Goal: Task Accomplishment & Management: Manage account settings

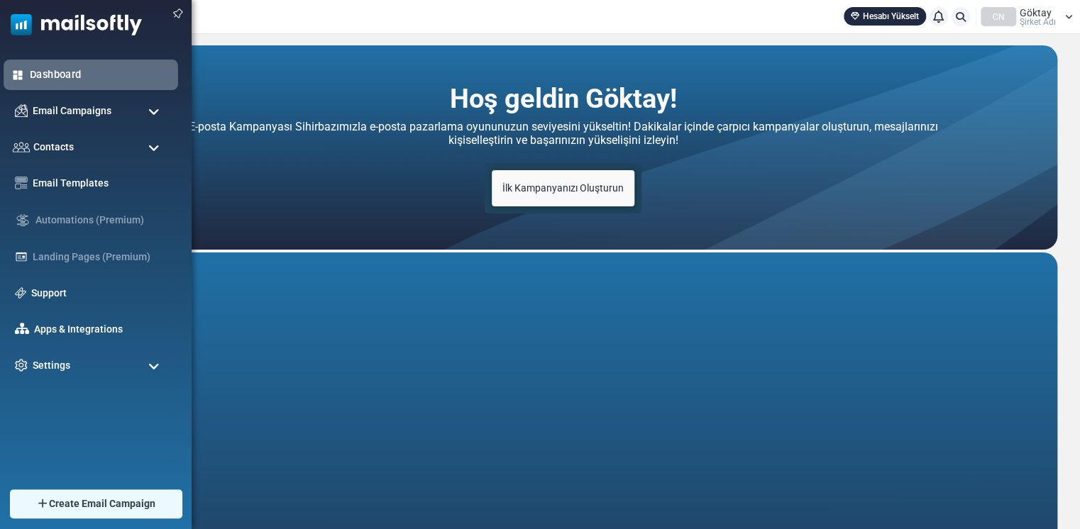
click at [34, 71] on link "Dashboard" at bounding box center [100, 75] width 140 height 16
click at [84, 360] on div "Settings" at bounding box center [91, 366] width 175 height 31
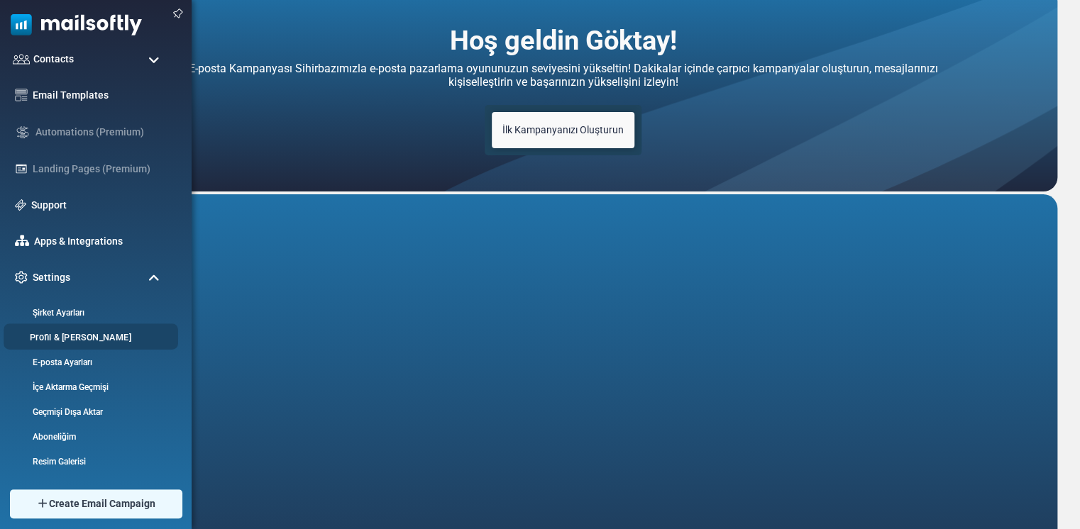
scroll to position [142, 0]
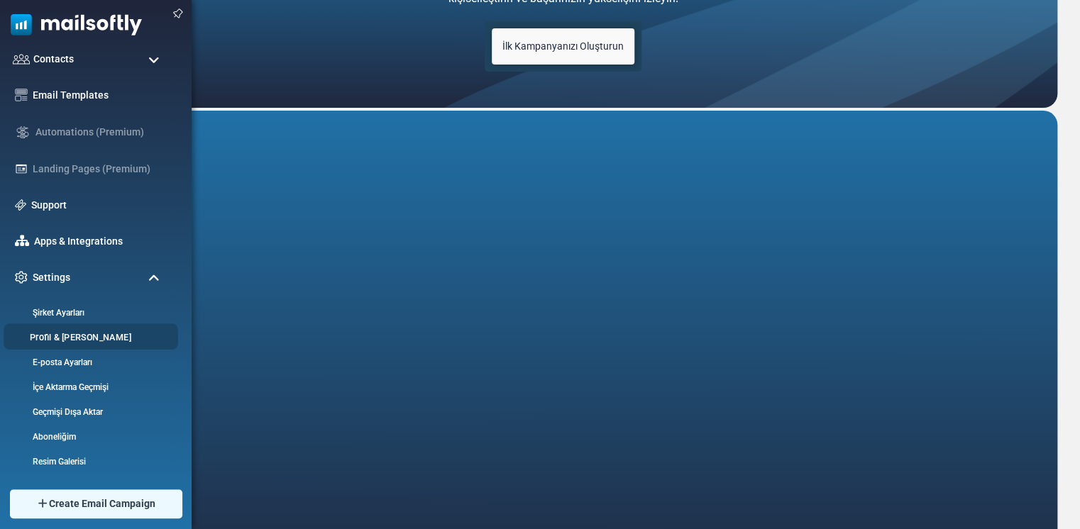
click at [63, 336] on link "Profil & Tercihler" at bounding box center [89, 337] width 170 height 13
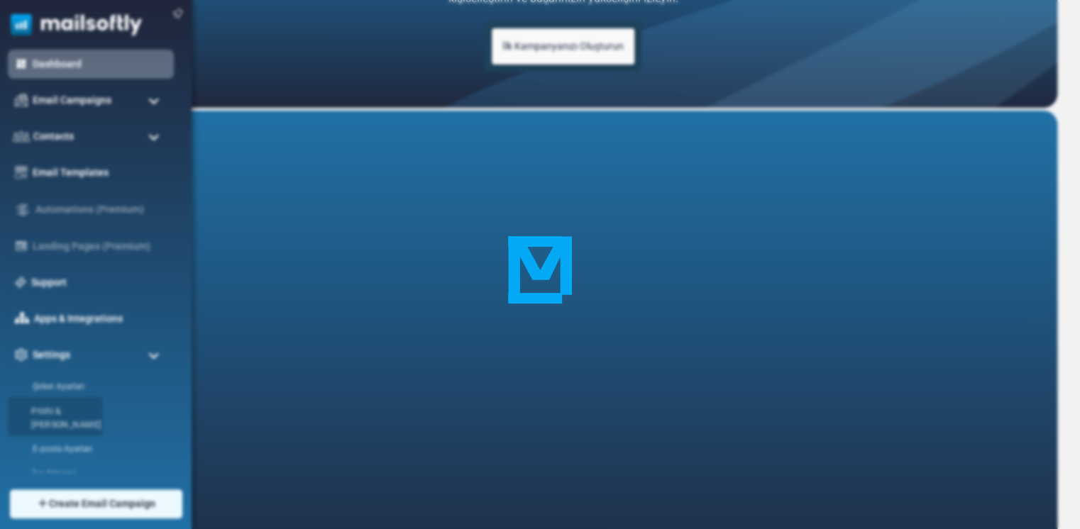
scroll to position [0, 0]
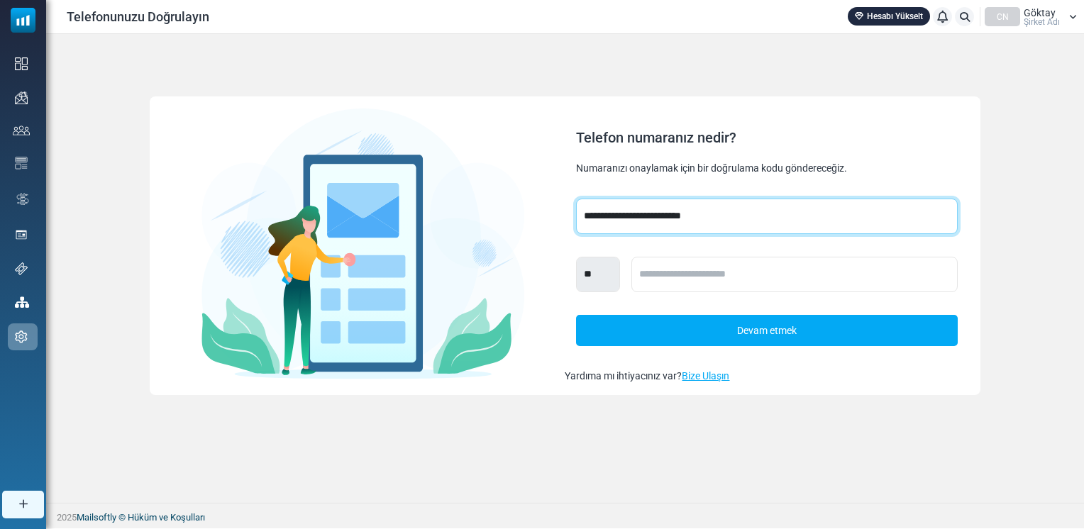
click at [701, 220] on select "**********" at bounding box center [766, 216] width 381 height 35
select select "***"
click at [576, 199] on select "**********" at bounding box center [766, 216] width 381 height 35
select select "***"
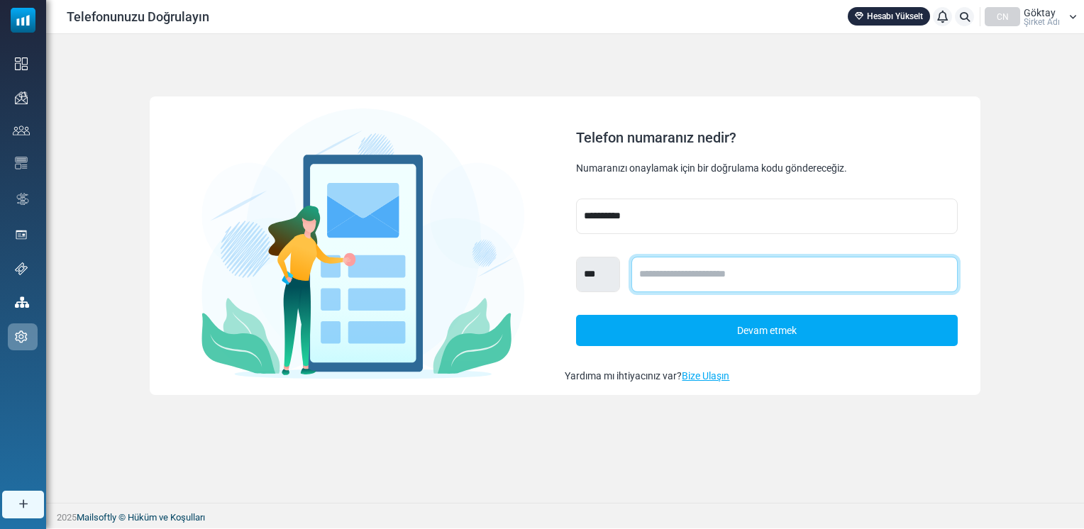
click at [693, 278] on input "text" at bounding box center [795, 274] width 326 height 35
type input "**********"
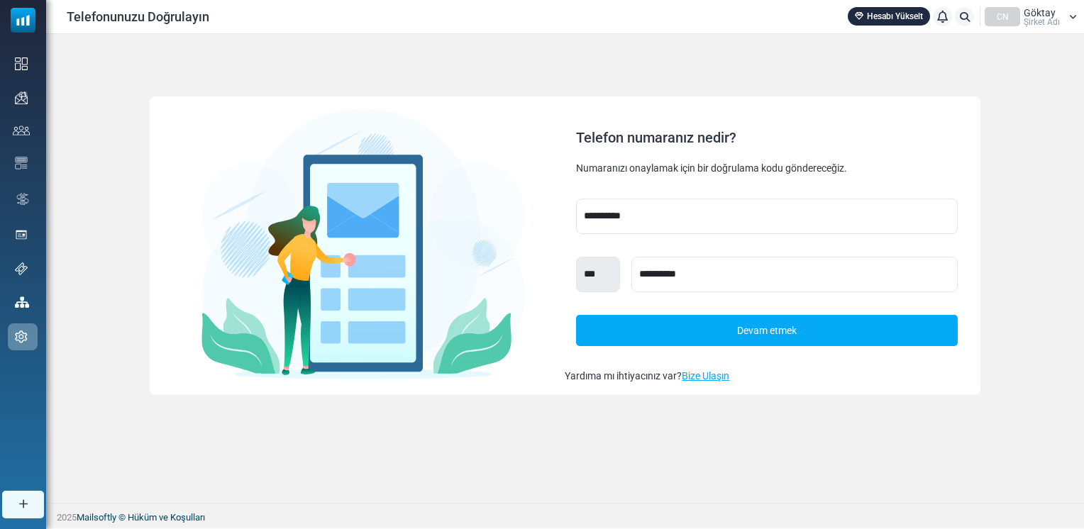
click at [759, 333] on link "Devam etmek" at bounding box center [766, 330] width 381 height 31
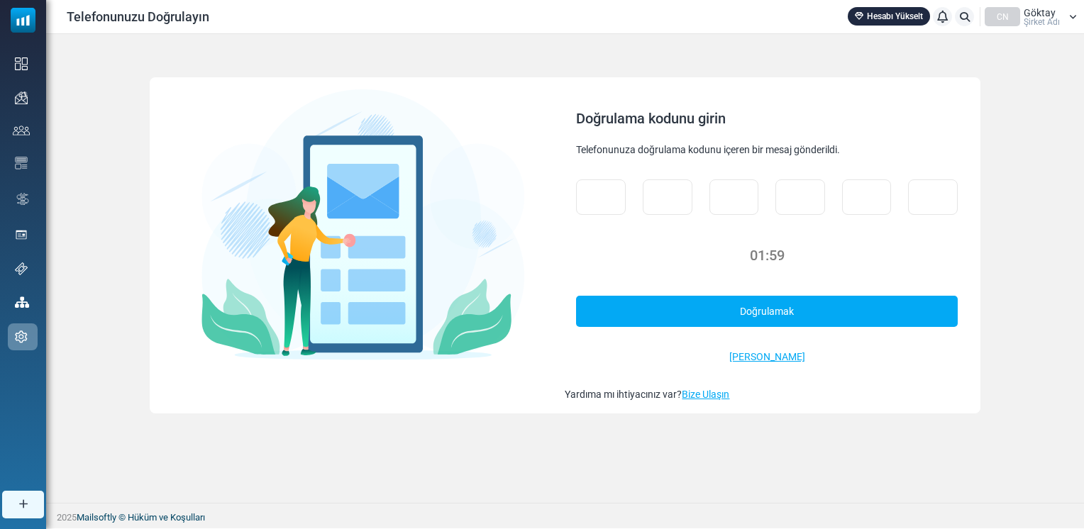
click at [568, 192] on div "01:59 Doğrulamak Kodu Yeniden Gönder Geri Git" at bounding box center [767, 272] width 404 height 208
click at [599, 197] on input "text" at bounding box center [601, 197] width 50 height 35
type input "*"
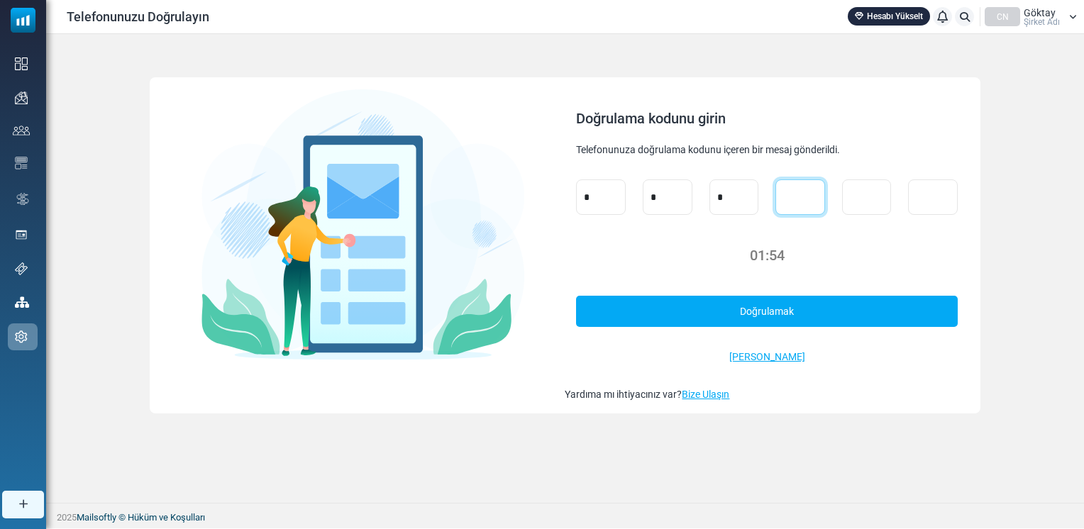
type input "*"
click at [763, 311] on link "Doğrulamak" at bounding box center [766, 311] width 381 height 31
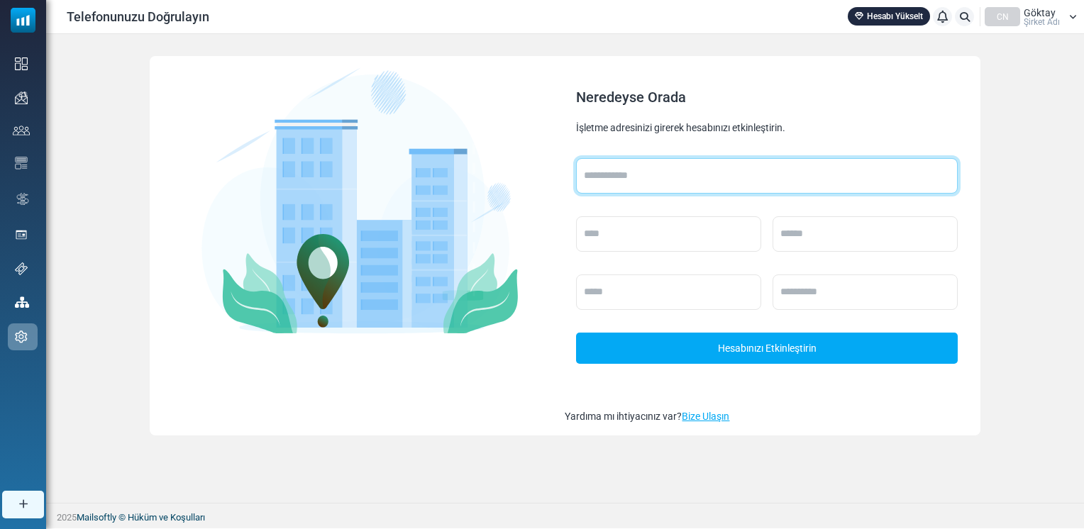
click at [645, 170] on input "text" at bounding box center [766, 175] width 381 height 35
type input "**********"
type input "*******"
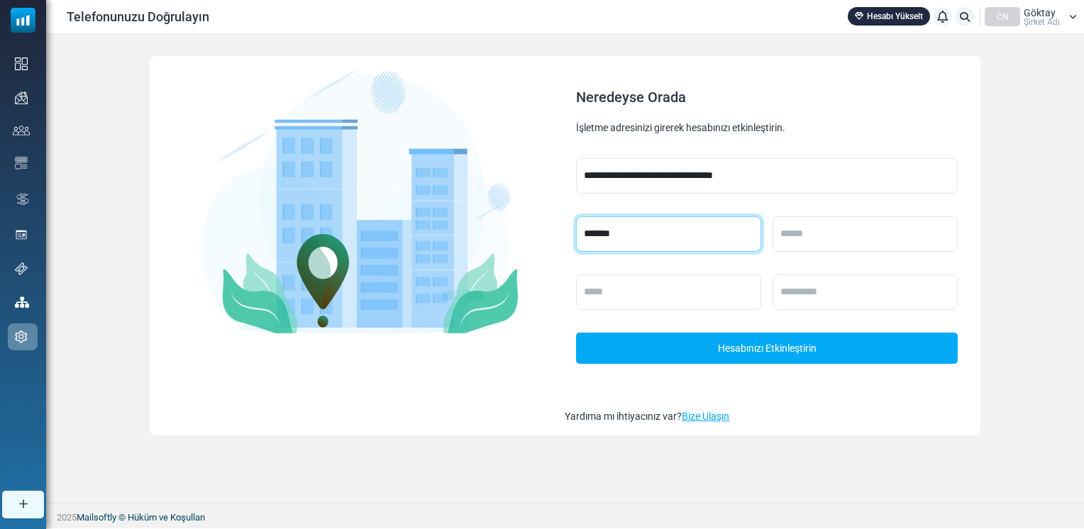
type input "********"
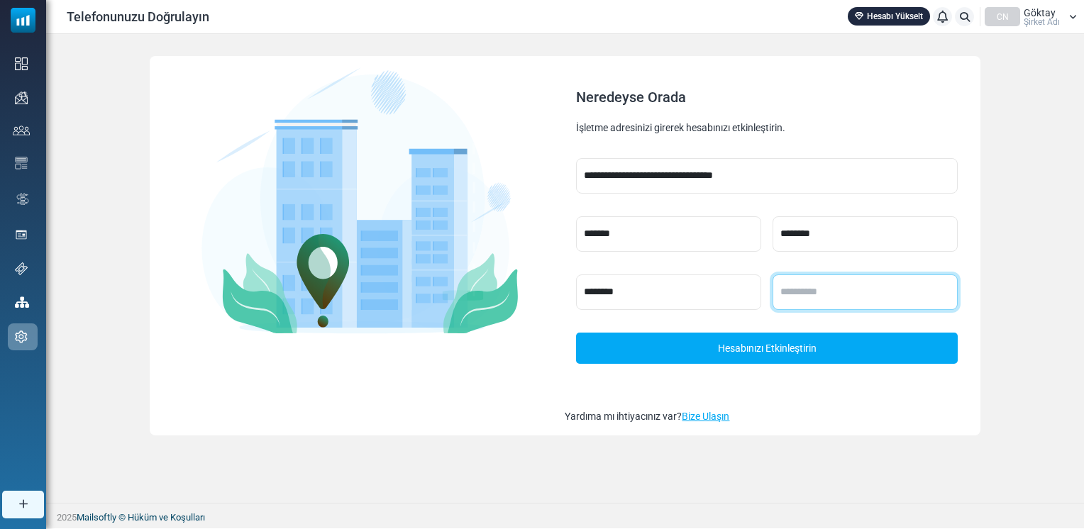
type input "*****"
click at [825, 346] on link "Hesabınızı Etkinleştirin" at bounding box center [766, 348] width 381 height 31
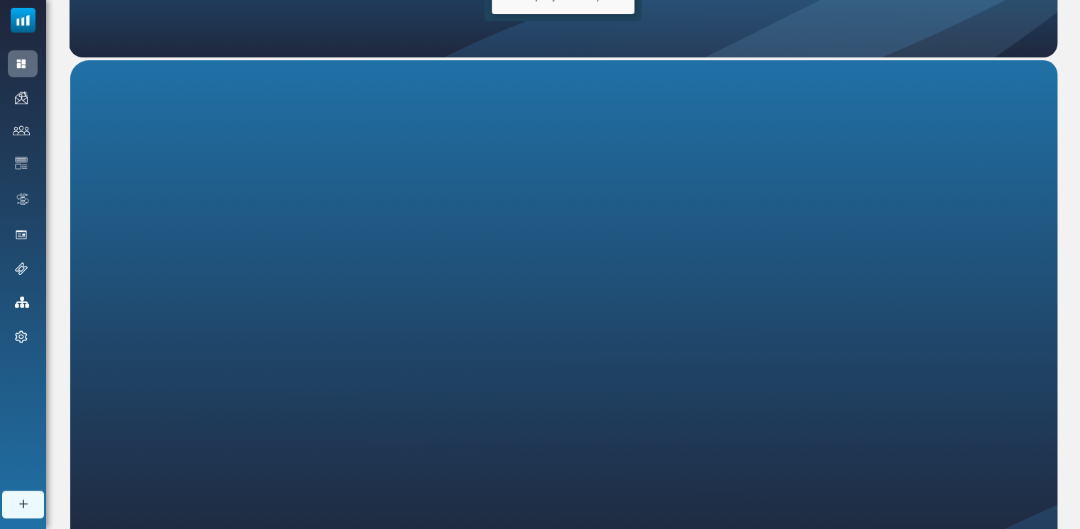
scroll to position [251, 0]
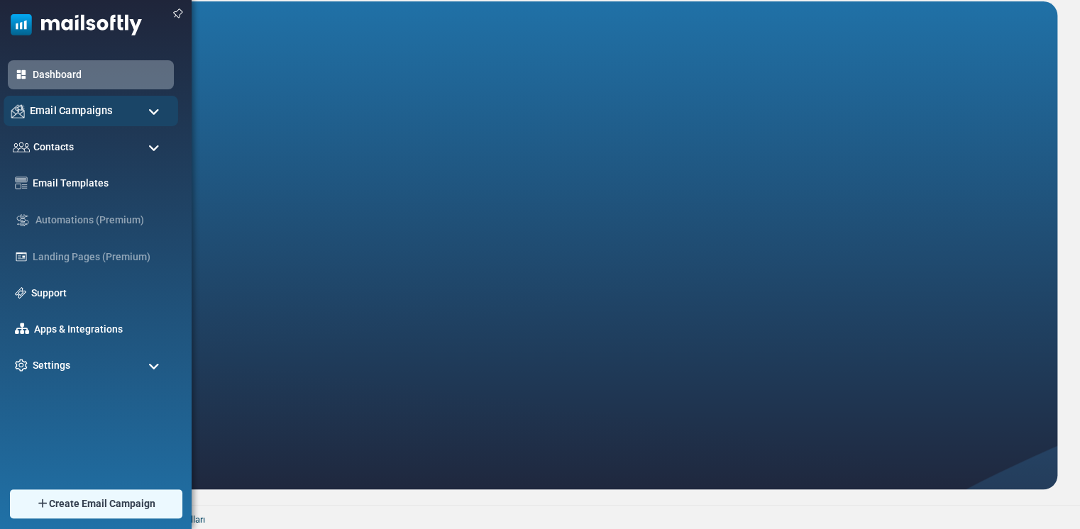
click at [57, 105] on span "Email Campaigns" at bounding box center [71, 111] width 83 height 16
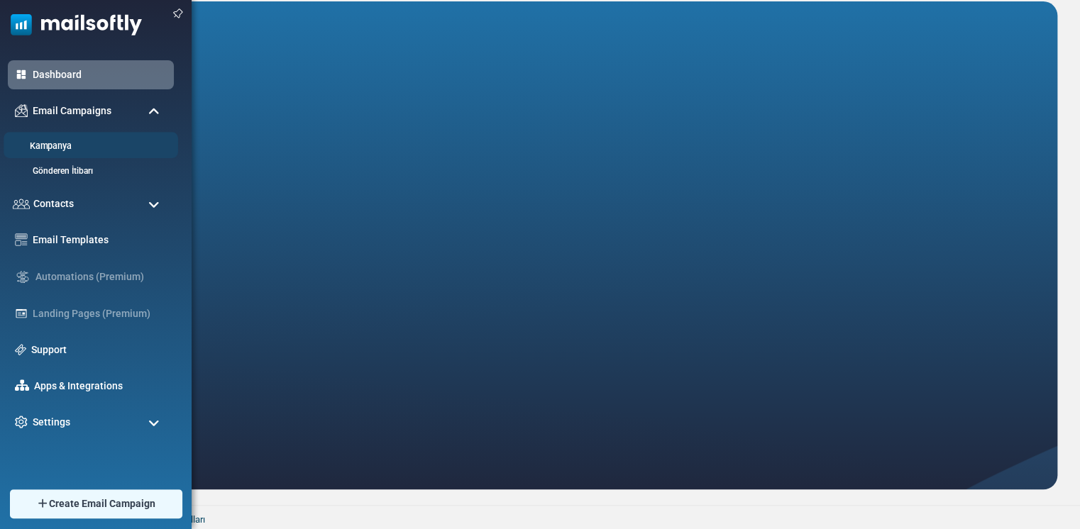
click at [51, 150] on link "Kampanya" at bounding box center [89, 146] width 170 height 13
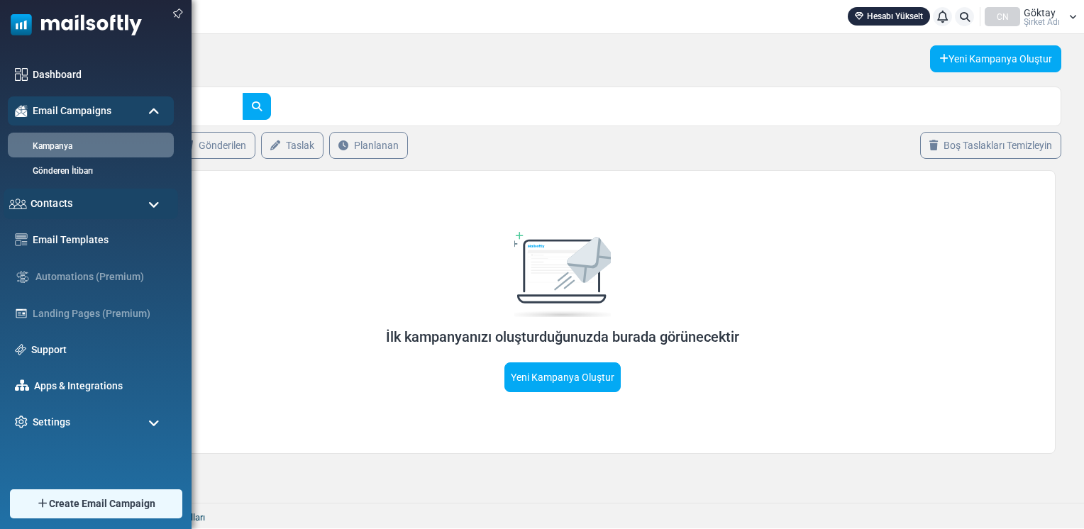
click at [55, 200] on span "Contacts" at bounding box center [52, 204] width 43 height 16
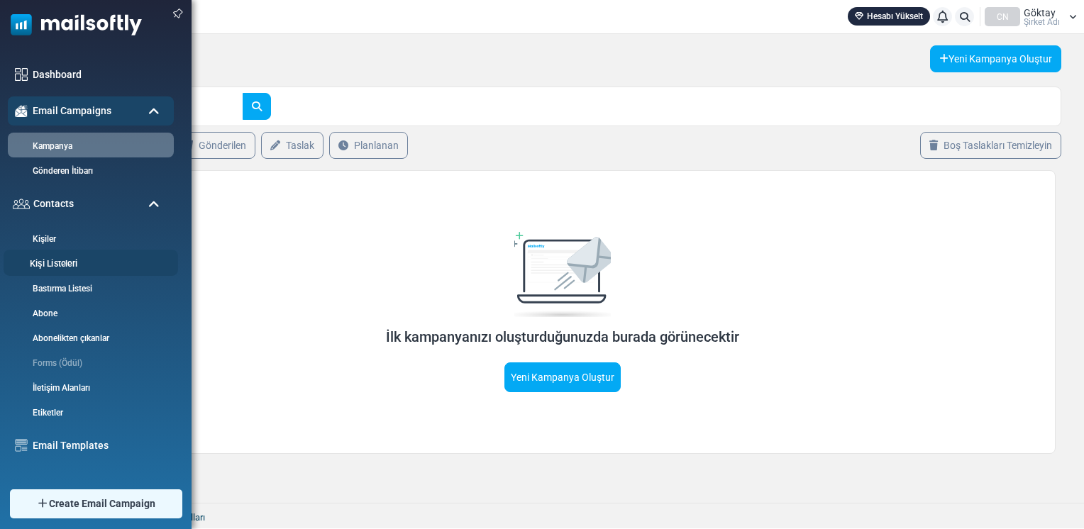
click at [55, 260] on link "Kişi Listeleri" at bounding box center [89, 264] width 170 height 13
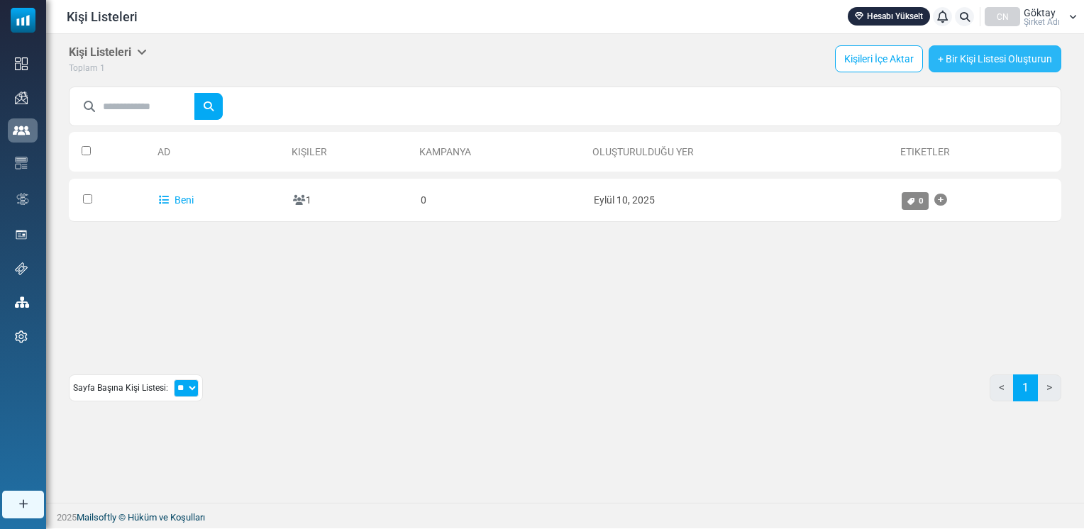
click at [988, 58] on link "+ Bir Kişi Listesi Oluşturun" at bounding box center [995, 58] width 133 height 27
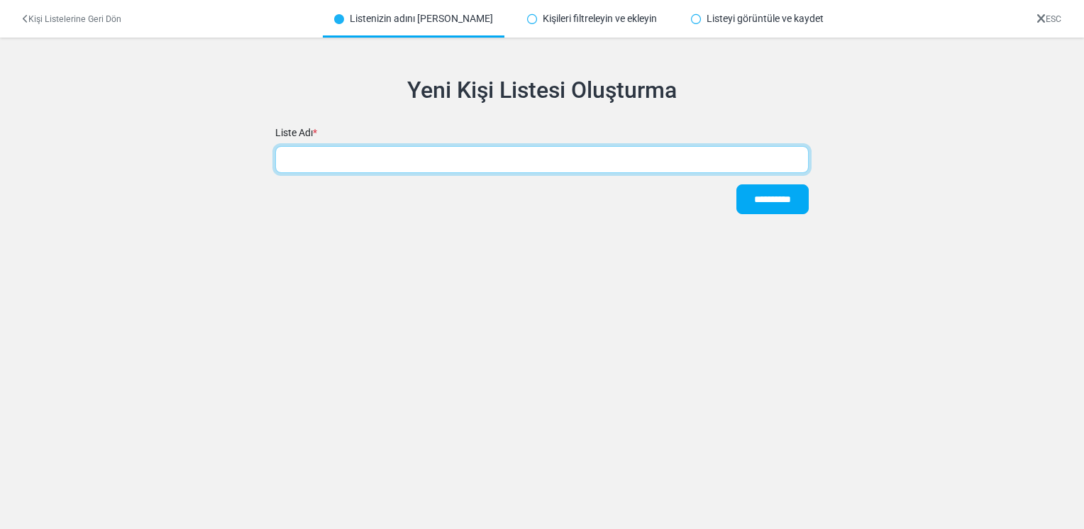
click at [363, 159] on input "text" at bounding box center [542, 159] width 534 height 27
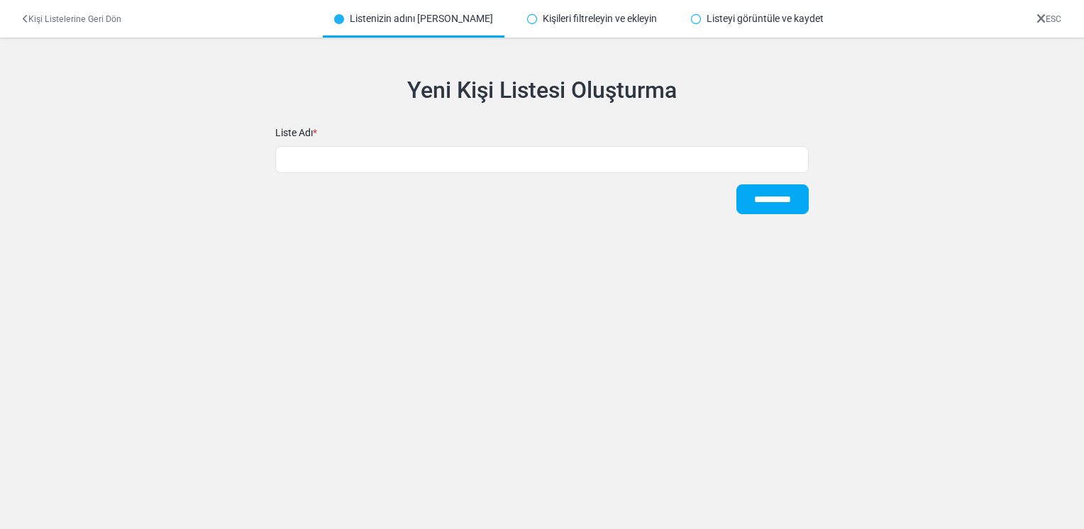
click at [617, 18] on font "Kişileri filtreleyin ve ekleyin" at bounding box center [600, 18] width 114 height 15
click at [527, 18] on icon at bounding box center [532, 19] width 10 height 10
click at [442, 22] on font "Listenizin adını ayarlama" at bounding box center [421, 18] width 143 height 15
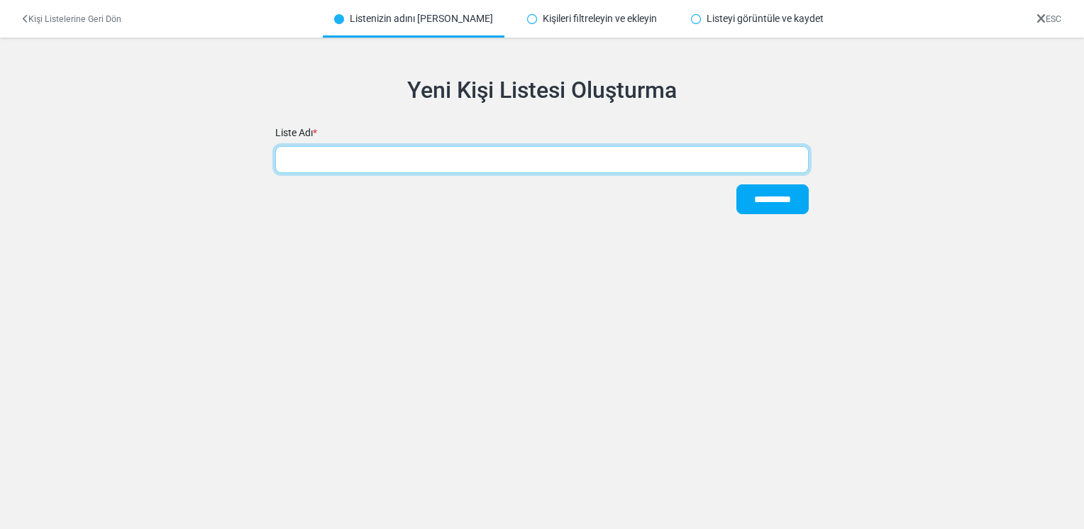
click at [451, 158] on input "text" at bounding box center [542, 159] width 534 height 27
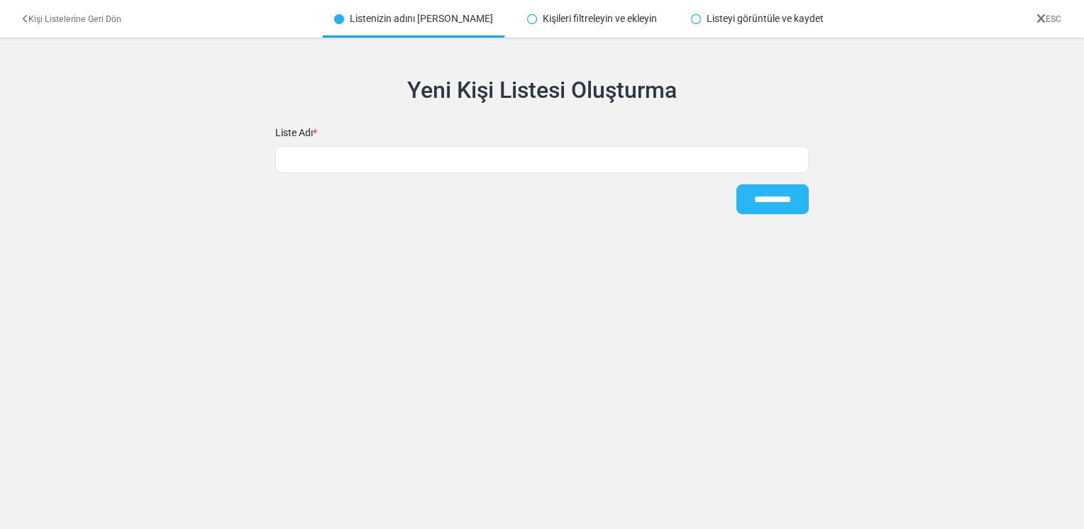
click at [775, 194] on input "**********" at bounding box center [773, 199] width 72 height 30
type input "****"
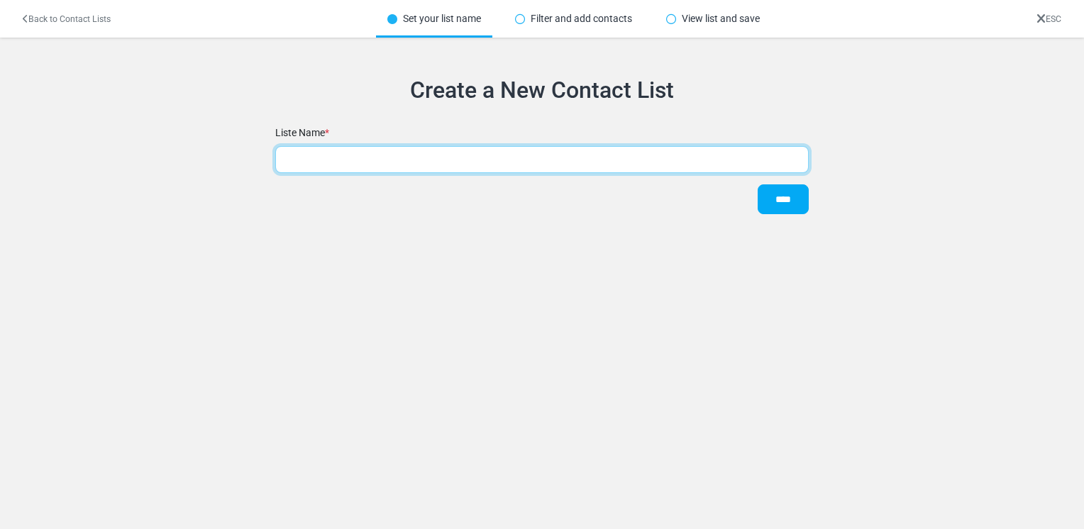
click at [551, 160] on input "text" at bounding box center [542, 159] width 534 height 27
type input "********"
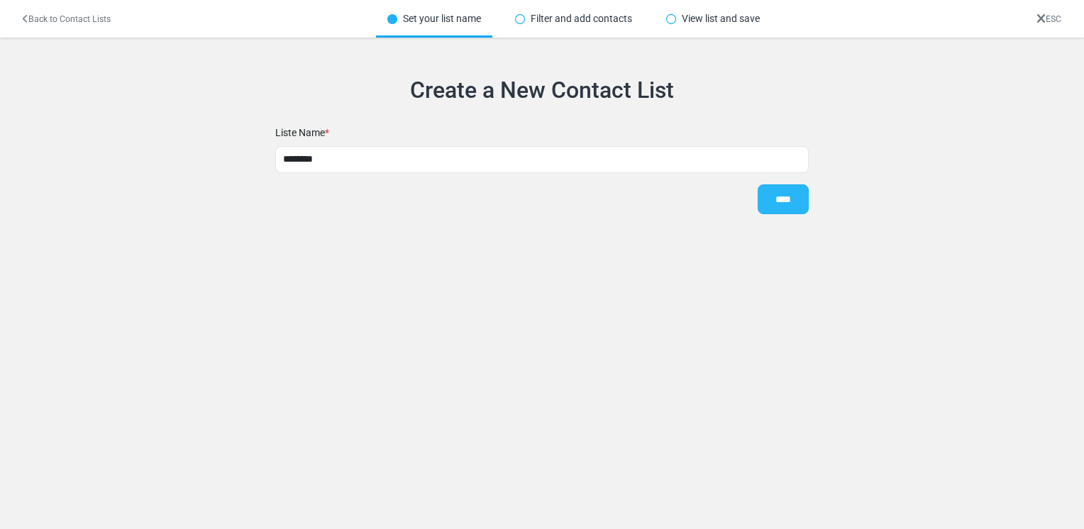
click at [772, 192] on input "****" at bounding box center [783, 199] width 51 height 30
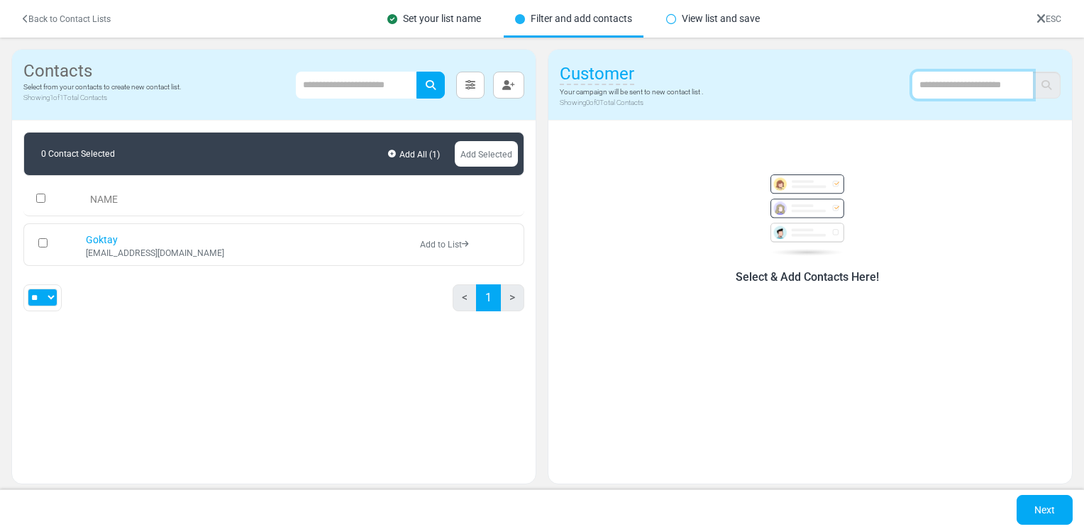
click at [948, 84] on input "text" at bounding box center [972, 85] width 121 height 27
click at [822, 81] on div "Customer Your campaign will be sent to new contact list . Showing 0 of 0 Total …" at bounding box center [810, 85] width 524 height 71
click at [823, 274] on h6 "Select & Add Contacts Here!" at bounding box center [807, 276] width 467 height 13
drag, startPoint x: 797, startPoint y: 275, endPoint x: 892, endPoint y: 284, distance: 95.5
click at [892, 284] on div "Select & Add Contacts Here!" at bounding box center [808, 223] width 484 height 130
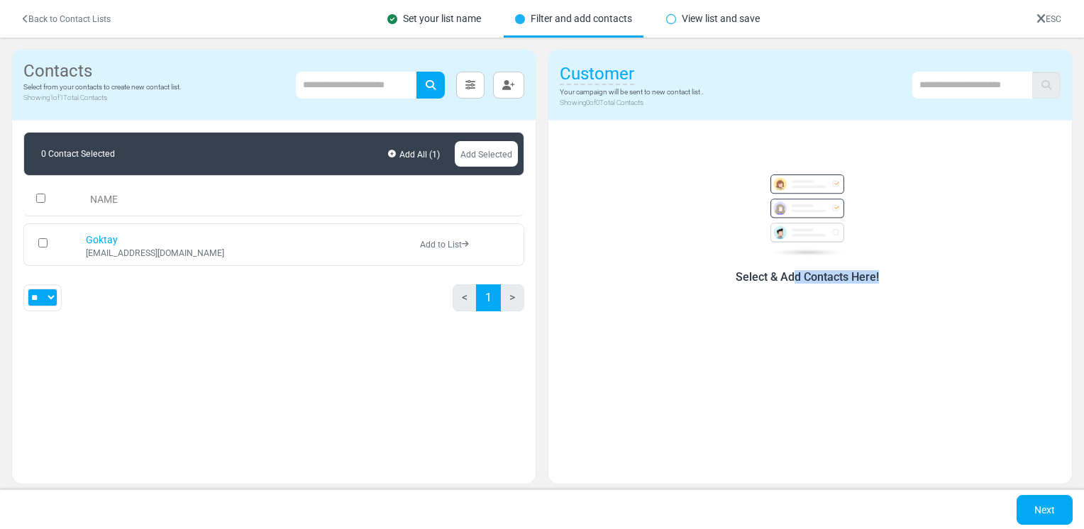
drag, startPoint x: 892, startPoint y: 284, endPoint x: 896, endPoint y: 310, distance: 26.6
click at [896, 310] on div "Select & Add Contacts Here!" at bounding box center [810, 297] width 524 height 352
click at [452, 245] on link "Add to List" at bounding box center [444, 245] width 48 height 10
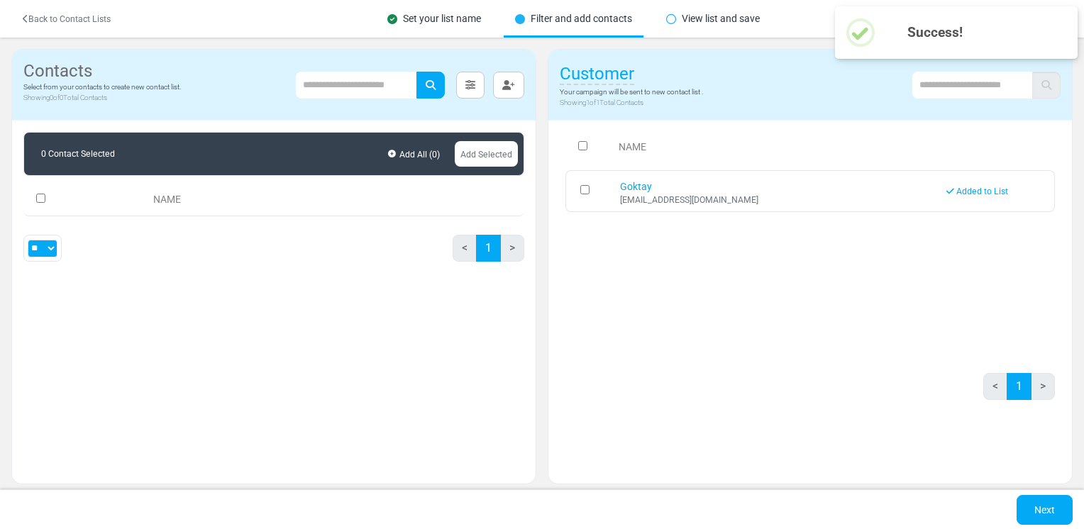
click at [502, 250] on li ">" at bounding box center [512, 248] width 23 height 27
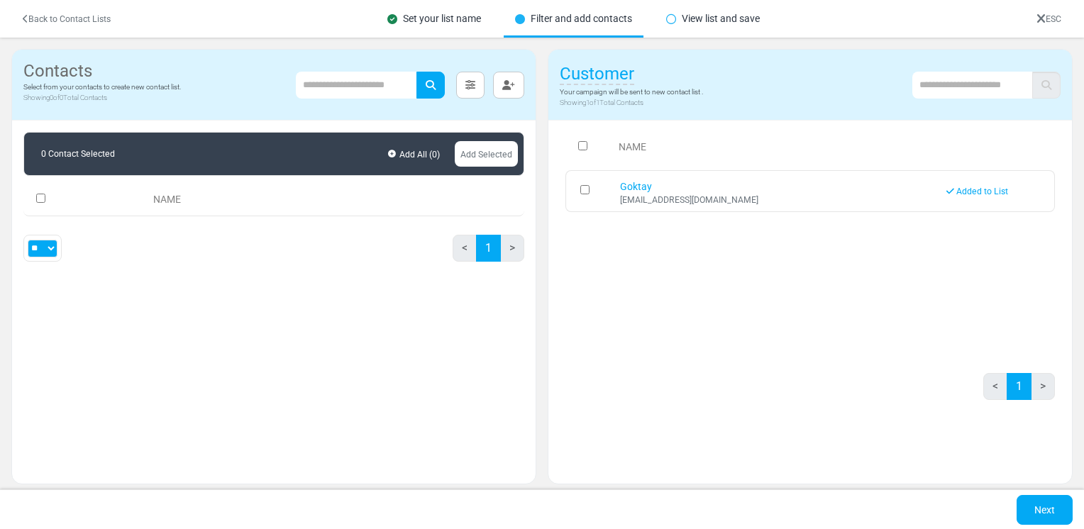
click at [673, 203] on div "goktay@akaystand.com.tr" at bounding box center [776, 200] width 312 height 9
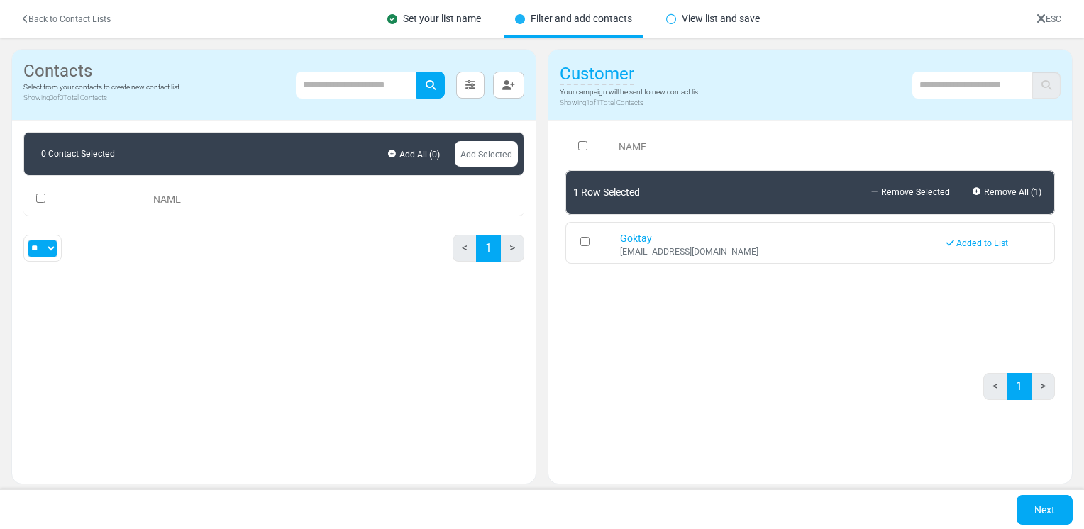
click at [583, 189] on span "1 Row Selected" at bounding box center [606, 193] width 67 height 18
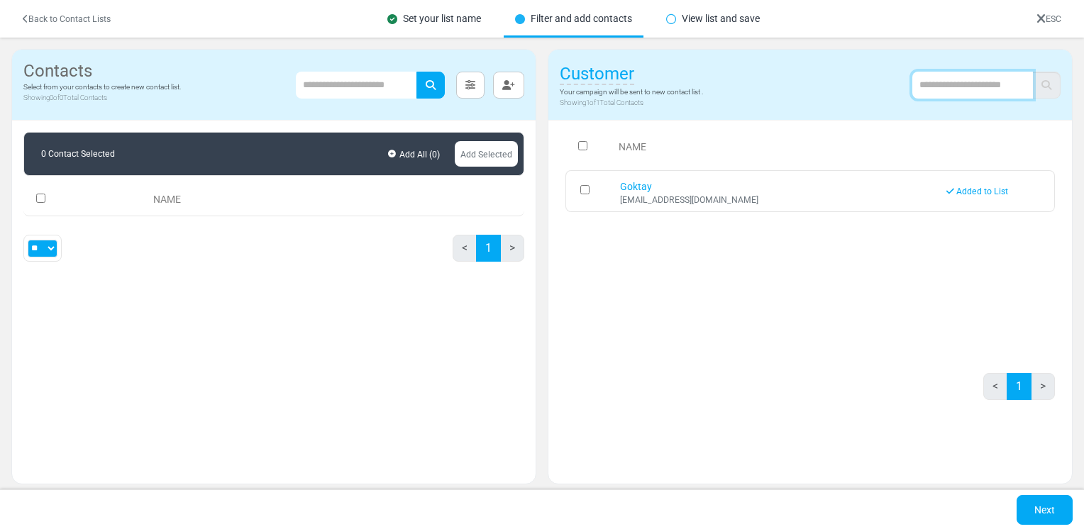
click at [961, 87] on input "text" at bounding box center [972, 85] width 121 height 27
type input "**********"
click at [1047, 84] on icon "submit" at bounding box center [1047, 85] width 10 height 10
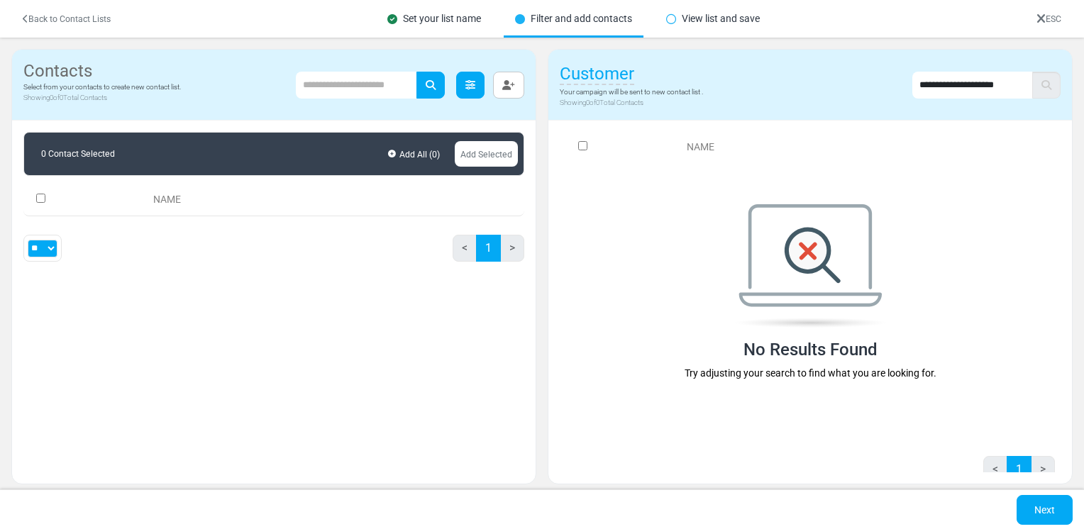
click at [473, 84] on icon at bounding box center [470, 85] width 10 height 10
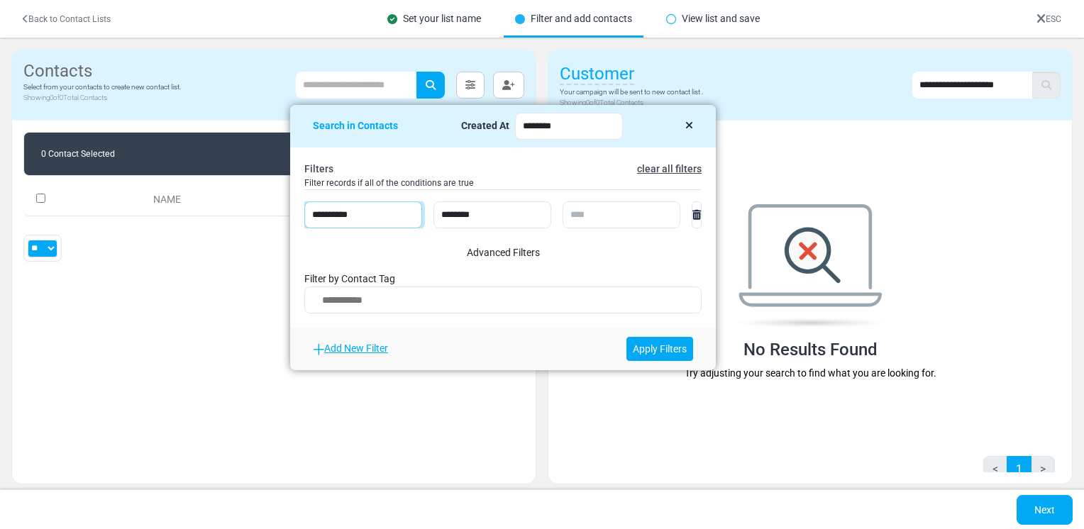
click at [367, 206] on select "**********" at bounding box center [363, 215] width 118 height 27
click at [304, 202] on select "**********" at bounding box center [363, 215] width 118 height 27
click at [693, 214] on icon at bounding box center [697, 215] width 9 height 10
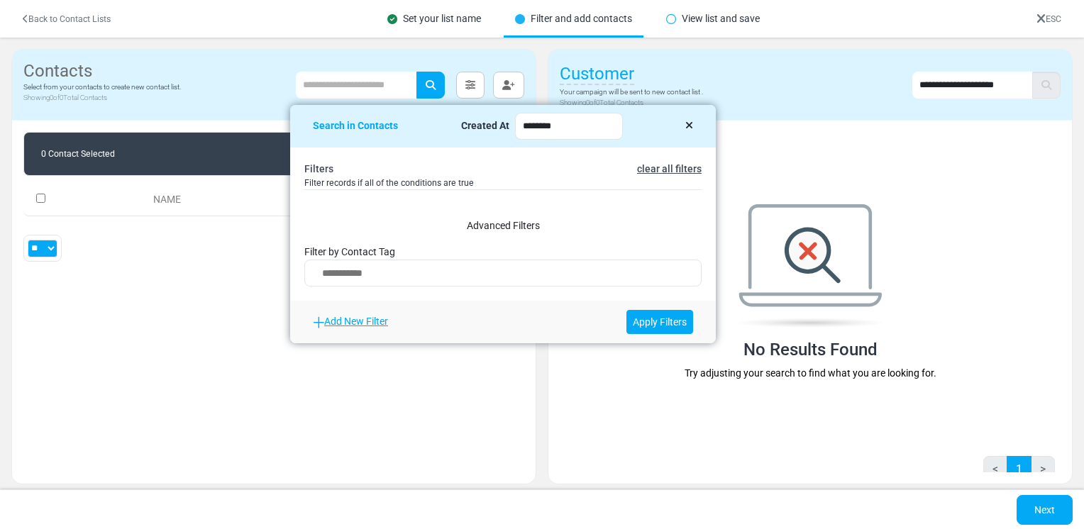
click at [685, 126] on icon at bounding box center [689, 126] width 8 height 10
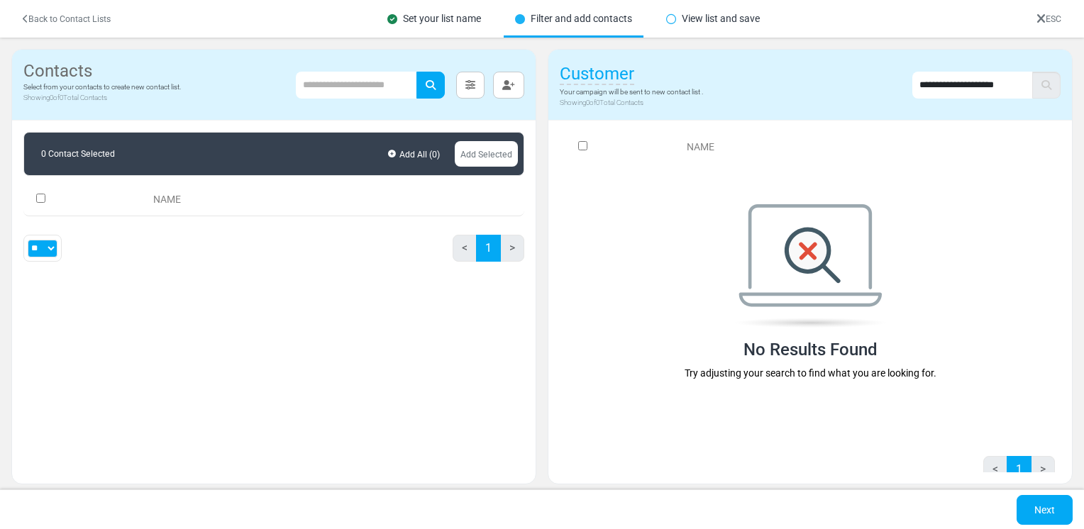
click at [744, 16] on div "View list and save" at bounding box center [713, 19] width 116 height 38
click at [668, 16] on icon at bounding box center [671, 19] width 10 height 10
click at [338, 84] on input "text" at bounding box center [356, 85] width 121 height 27
drag, startPoint x: 389, startPoint y: 78, endPoint x: 426, endPoint y: 78, distance: 36.9
click at [393, 78] on input "text" at bounding box center [356, 85] width 121 height 27
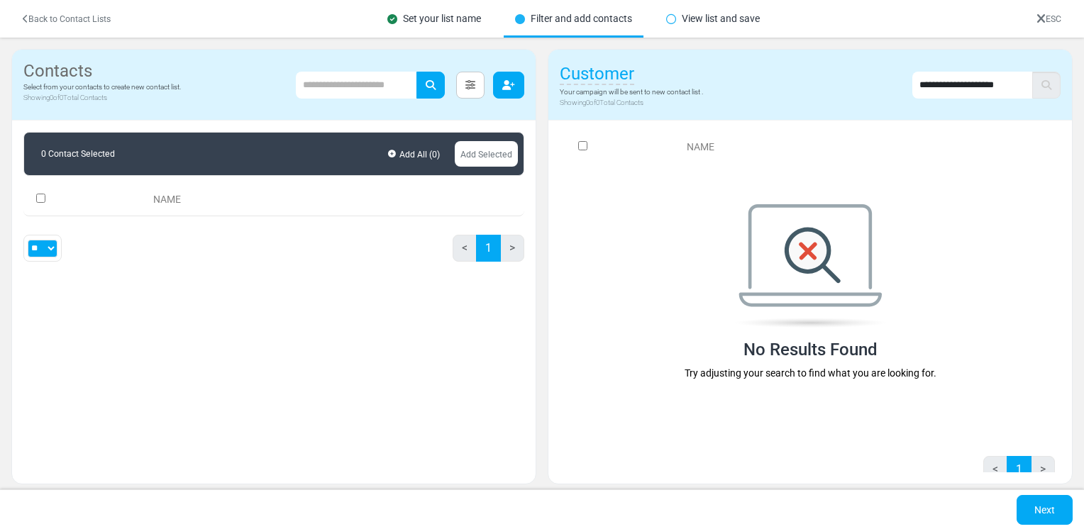
click at [506, 84] on icon "button" at bounding box center [508, 85] width 13 height 10
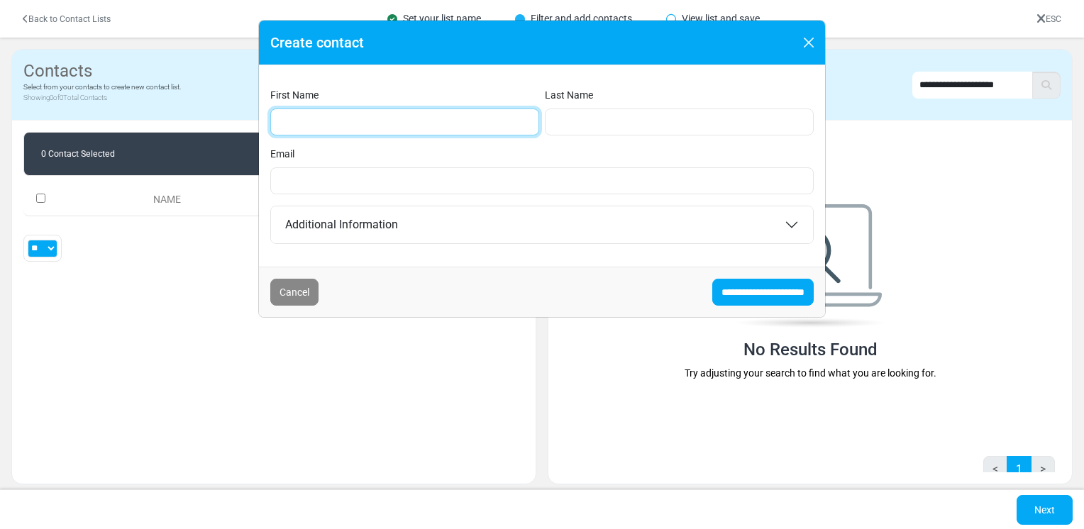
click at [402, 112] on input "First Name" at bounding box center [404, 122] width 269 height 27
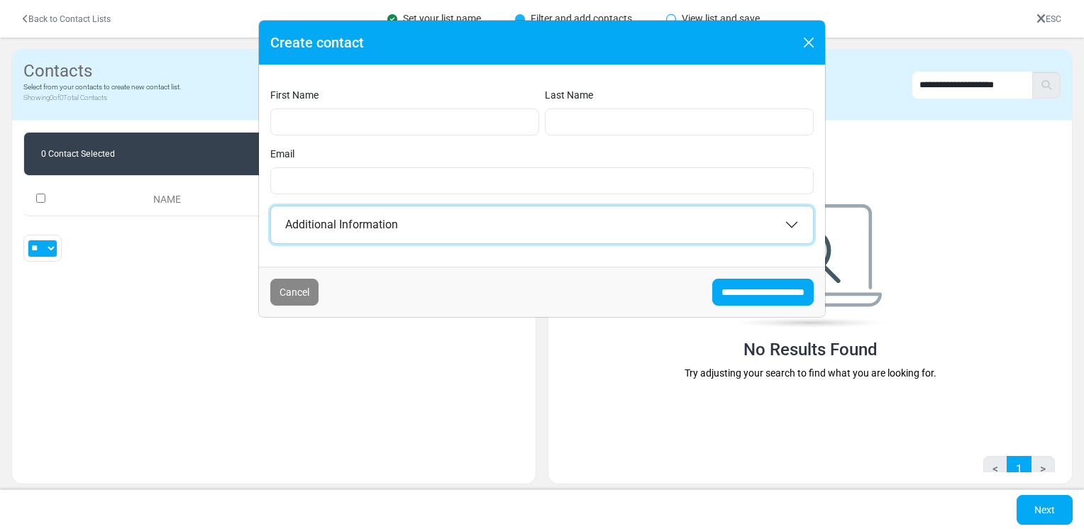
click at [592, 232] on button "Additional Information" at bounding box center [542, 224] width 542 height 37
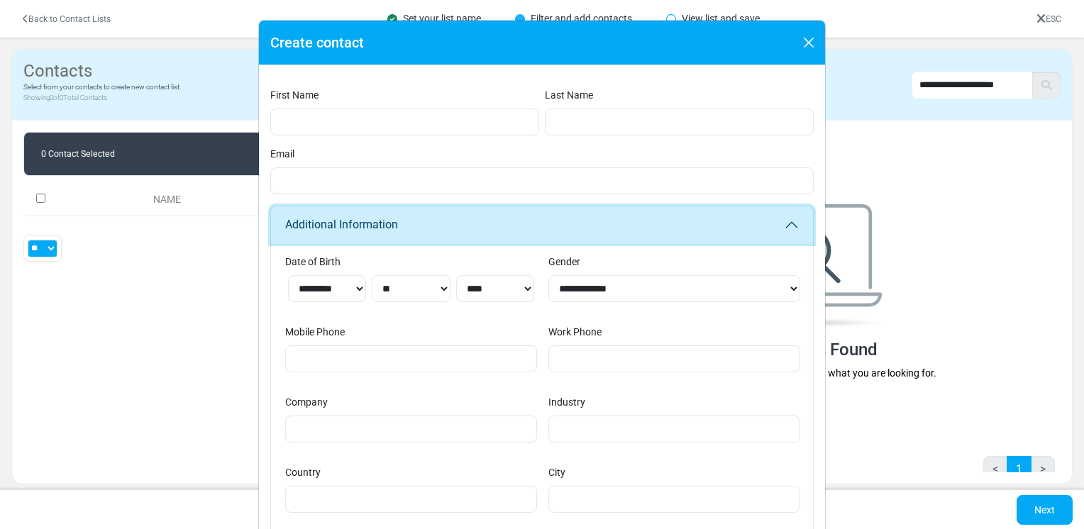
click at [578, 233] on button "Additional Information" at bounding box center [542, 224] width 542 height 37
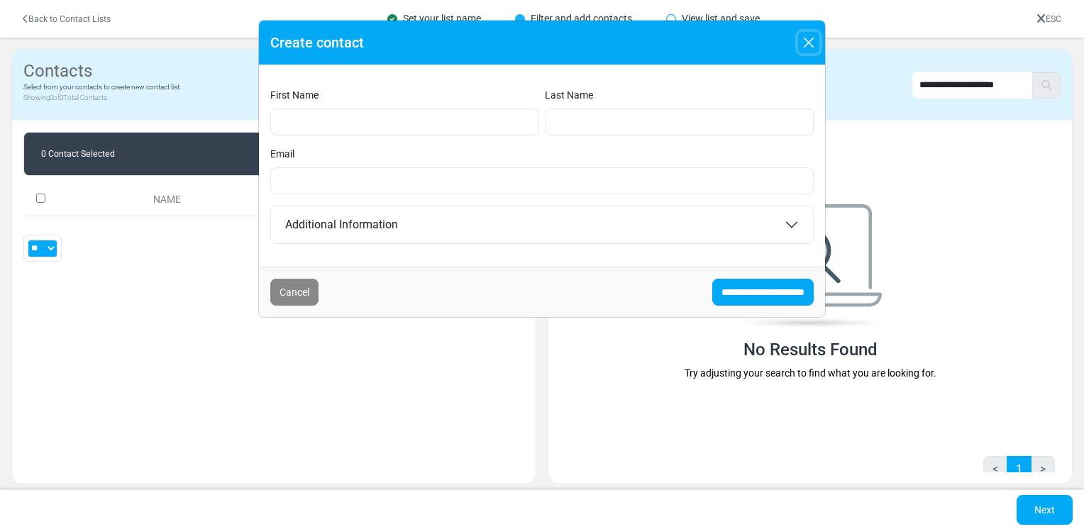
click at [814, 42] on button "Close" at bounding box center [808, 42] width 21 height 21
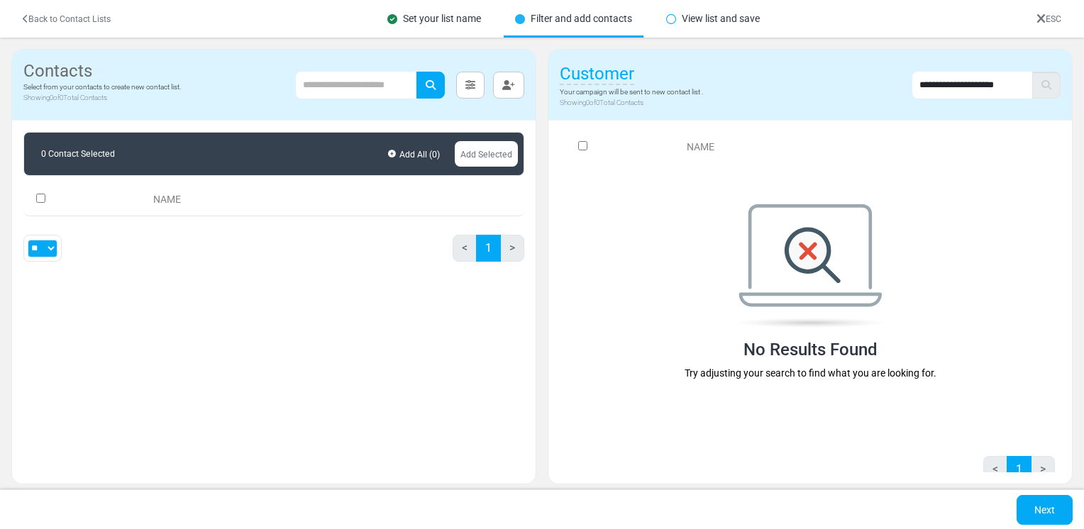
click at [65, 24] on link "Back to Contact Lists" at bounding box center [67, 19] width 88 height 10
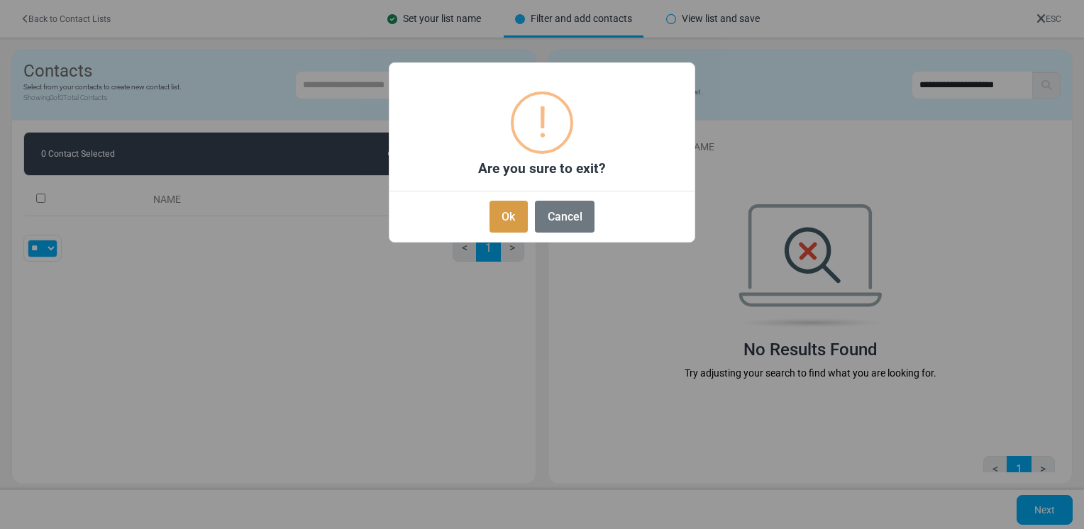
click at [509, 216] on button "Ok" at bounding box center [509, 217] width 38 height 32
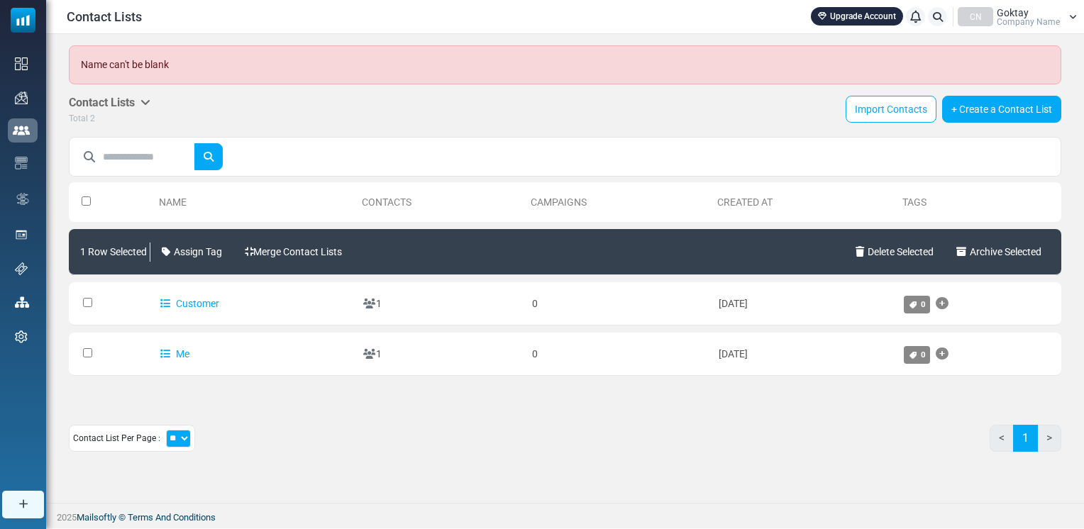
drag, startPoint x: 868, startPoint y: 360, endPoint x: 869, endPoint y: 413, distance: 53.2
click at [869, 417] on div "Name Contacts Campaigns Created At Tags 1 Row Selected Assign Tag Merge Contact…" at bounding box center [565, 319] width 993 height 288
click at [899, 251] on link "Delete Selected" at bounding box center [894, 252] width 89 height 40
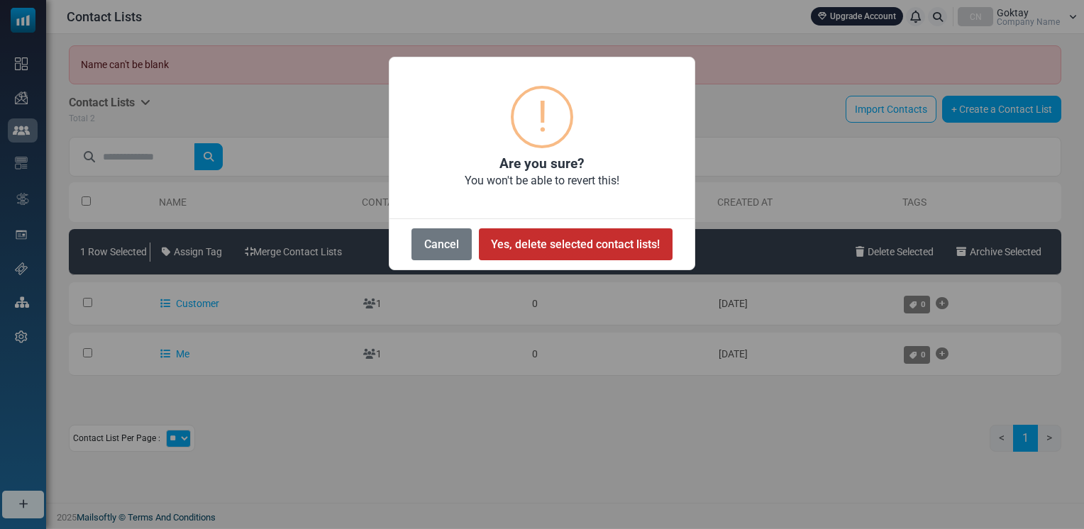
click at [556, 240] on button "Yes, delete selected contact lists!" at bounding box center [576, 244] width 194 height 32
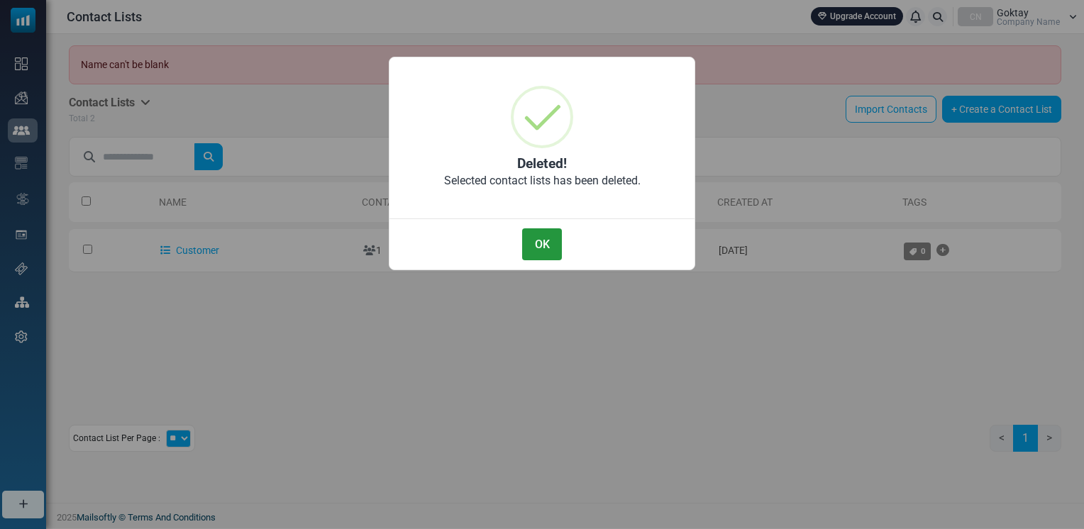
click at [546, 250] on button "OK" at bounding box center [542, 244] width 40 height 32
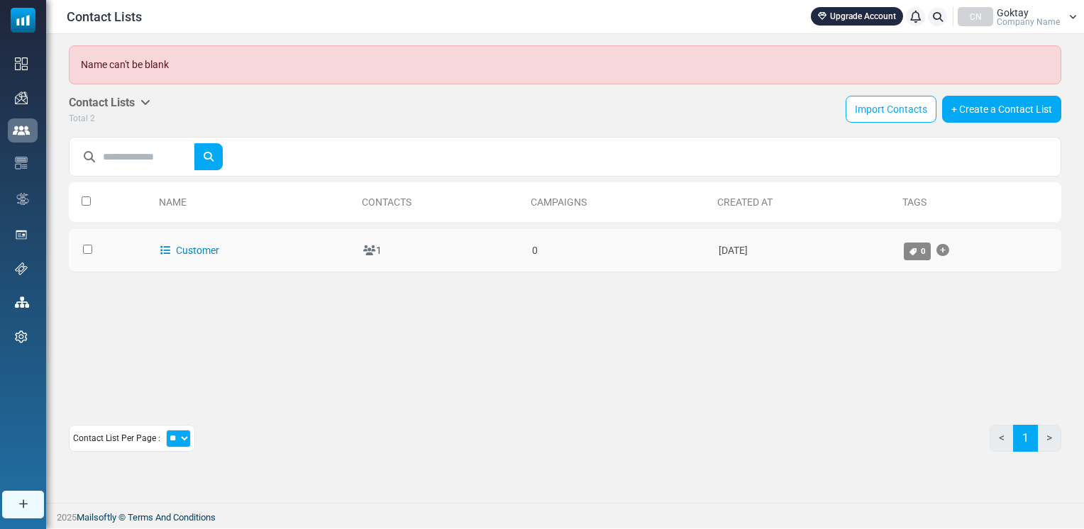
click at [175, 251] on link "Customer" at bounding box center [189, 250] width 59 height 11
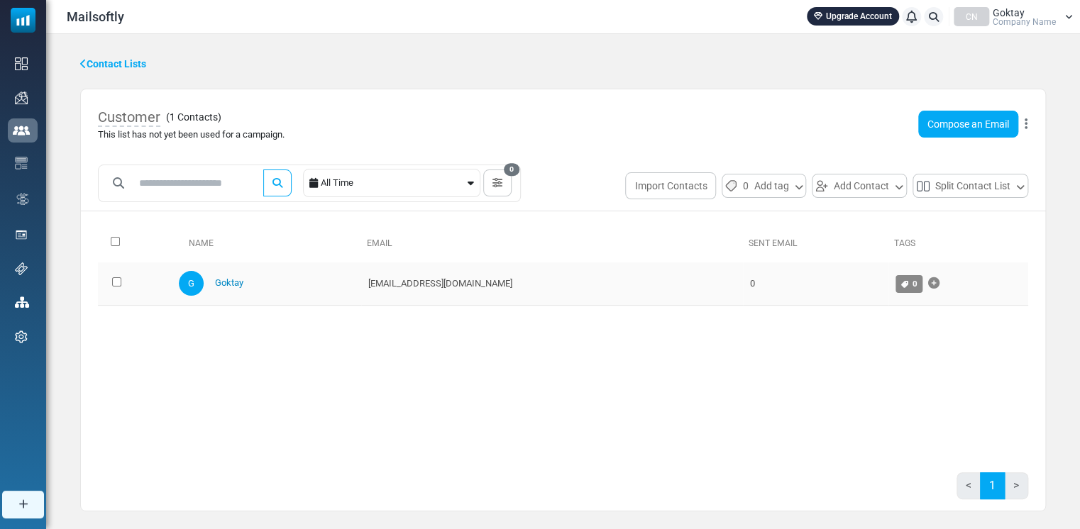
click at [238, 280] on link "Goktay" at bounding box center [229, 282] width 28 height 11
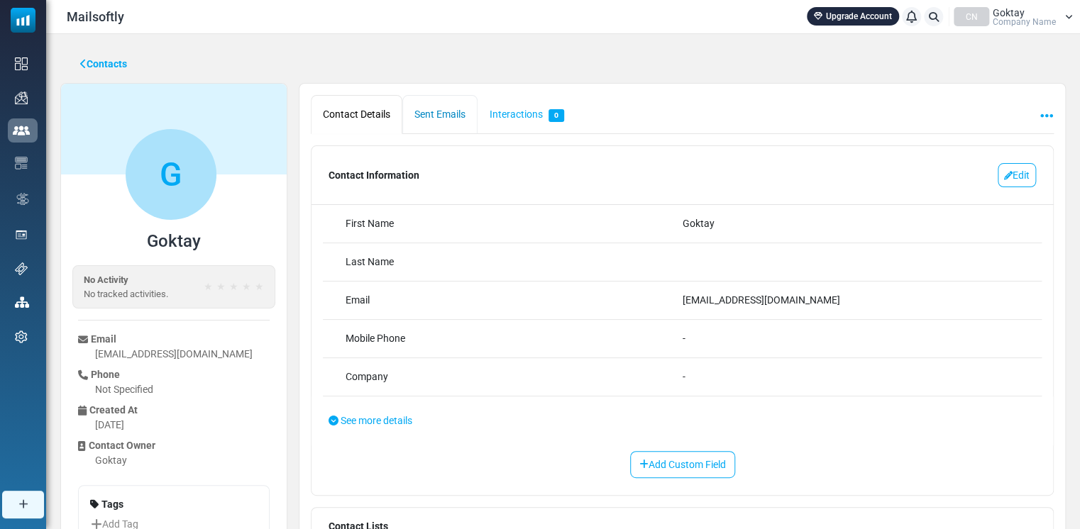
click at [450, 112] on link "Sent Emails" at bounding box center [439, 114] width 75 height 39
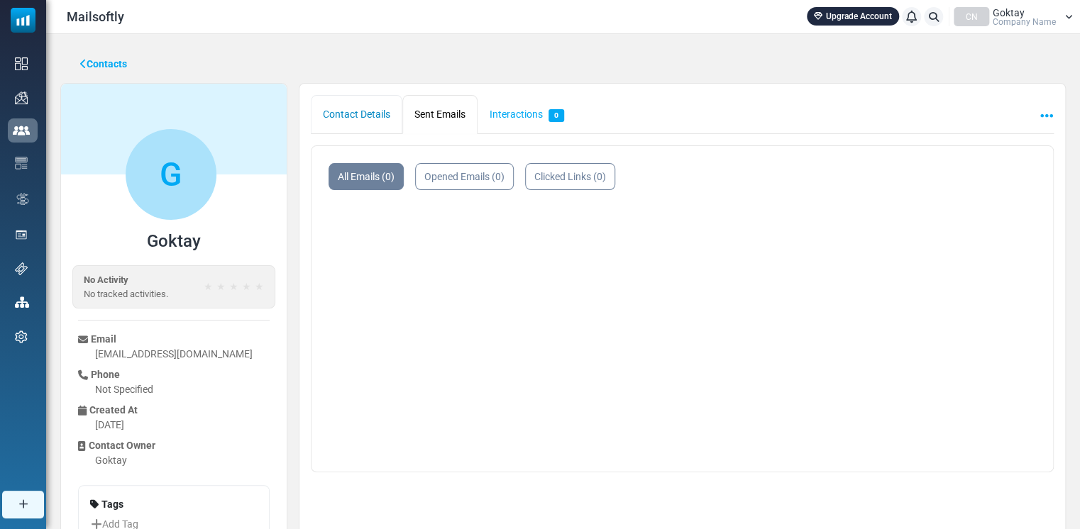
click at [351, 104] on link "Contact Details" at bounding box center [357, 114] width 92 height 39
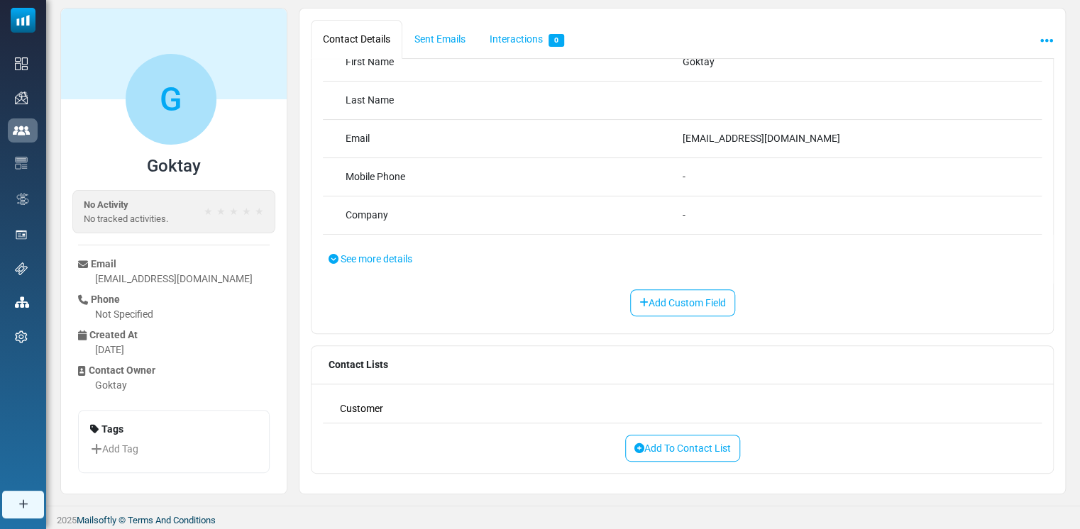
scroll to position [76, 0]
click at [698, 443] on link "Add To Contact List" at bounding box center [682, 447] width 115 height 27
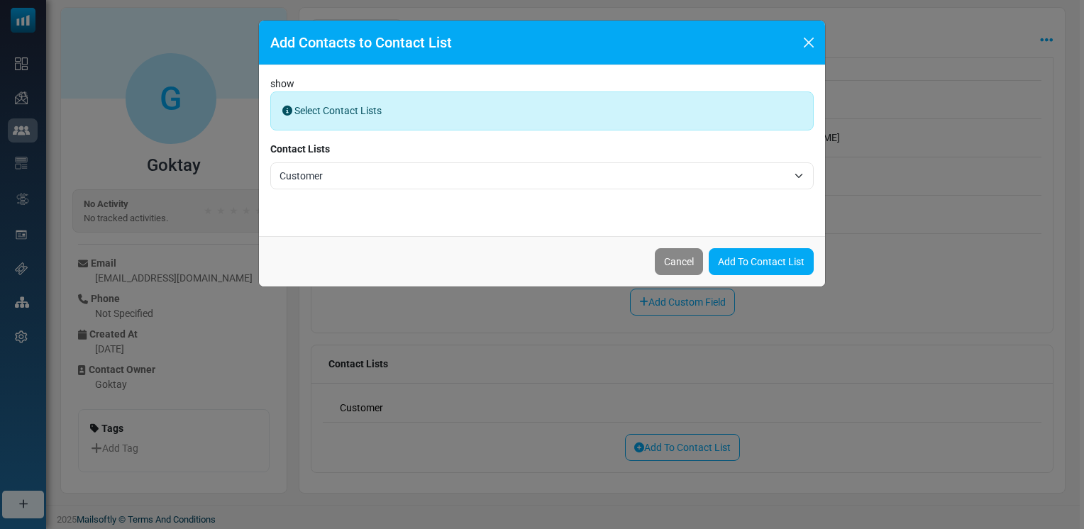
click at [350, 109] on span "Select Contact Lists" at bounding box center [337, 110] width 87 height 11
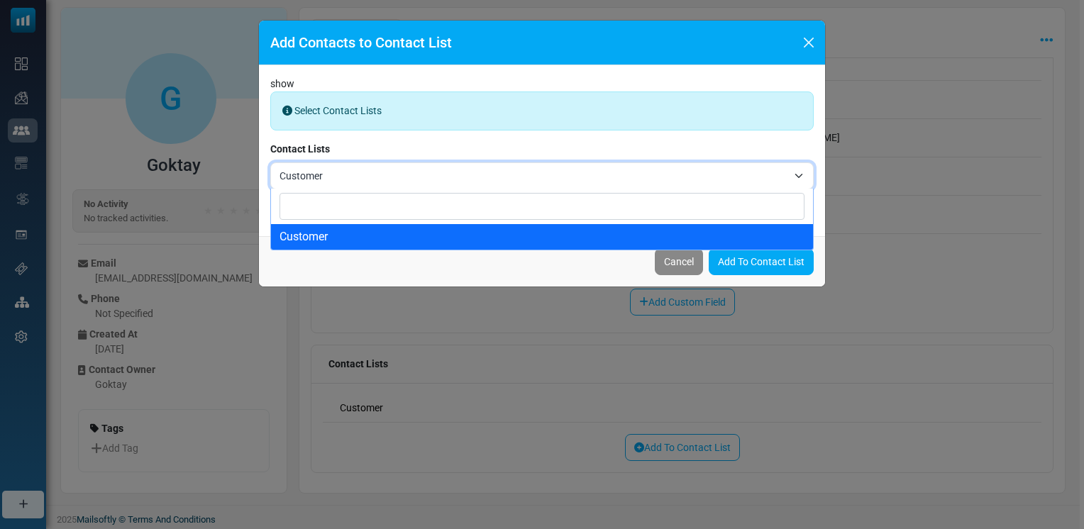
click at [346, 177] on span "Customer" at bounding box center [534, 175] width 508 height 17
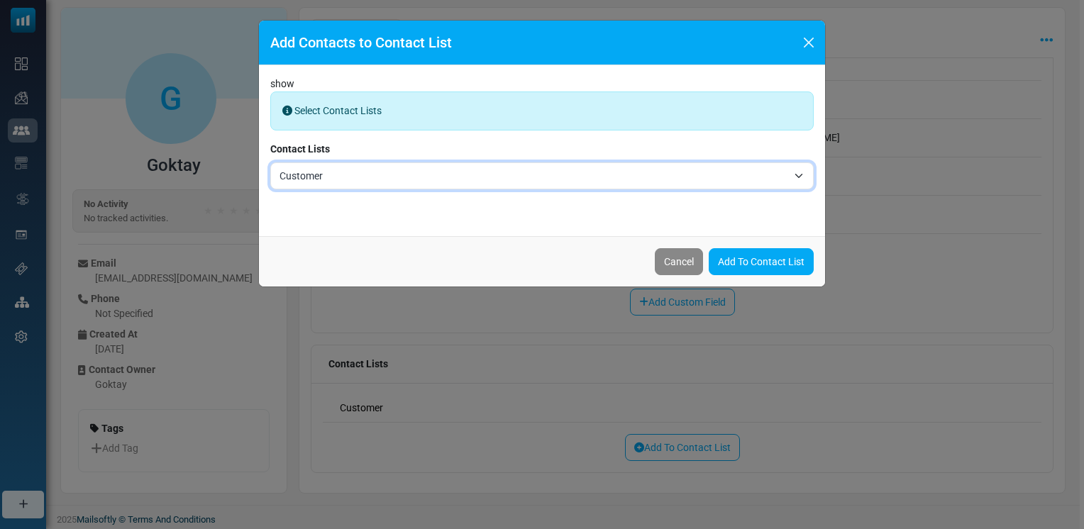
drag, startPoint x: 346, startPoint y: 177, endPoint x: 393, endPoint y: 173, distance: 47.7
click at [347, 176] on span "Customer" at bounding box center [534, 175] width 508 height 17
click at [781, 265] on link "Add To Contact List" at bounding box center [761, 261] width 105 height 27
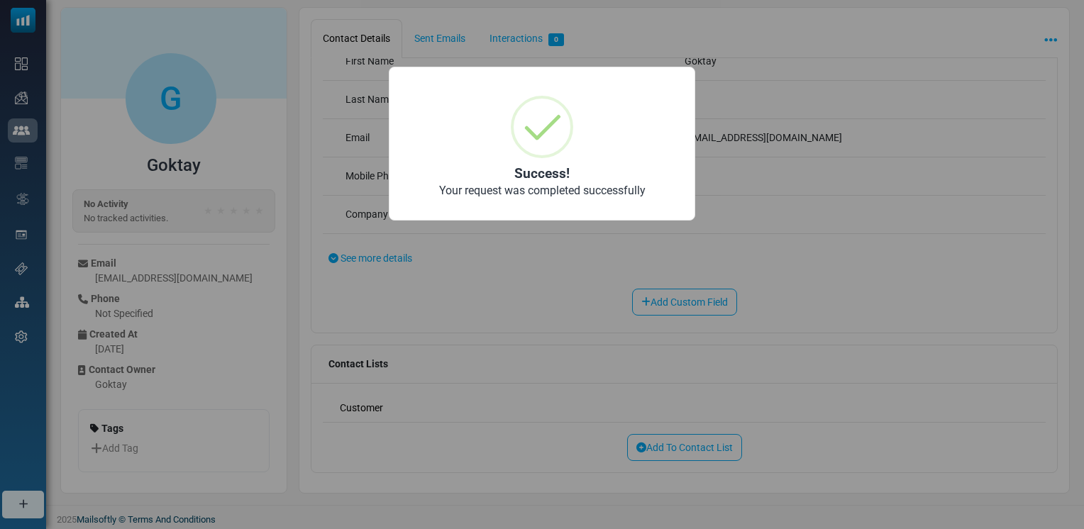
click at [856, 267] on div "× Success! Your request was completed successfully OK No Cancel" at bounding box center [542, 264] width 1084 height 529
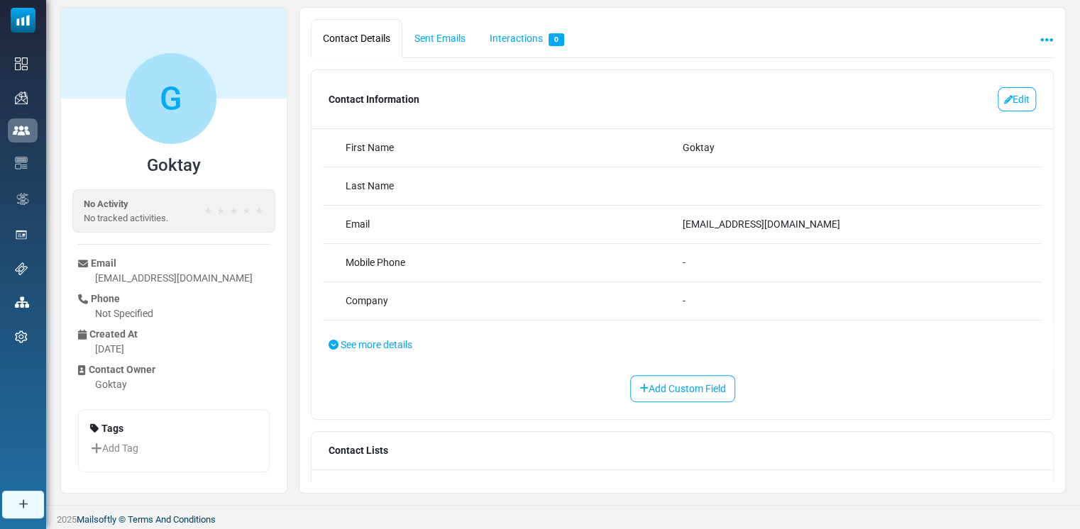
click at [851, 279] on div "Mobile Phone -" at bounding box center [682, 263] width 719 height 38
click at [375, 447] on p "Contact Lists" at bounding box center [681, 451] width 741 height 38
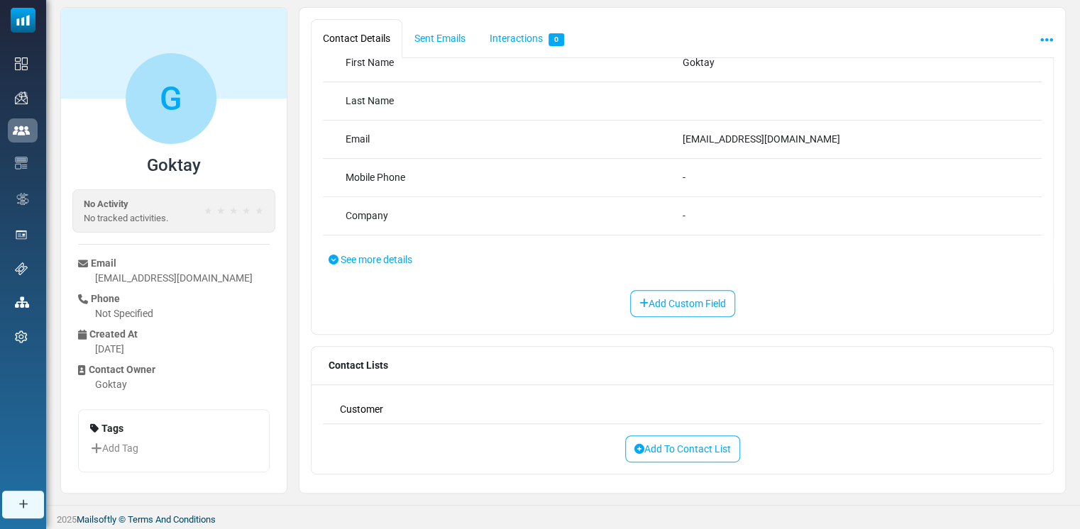
scroll to position [87, 0]
click at [695, 439] on link "Add To Contact List" at bounding box center [682, 447] width 115 height 27
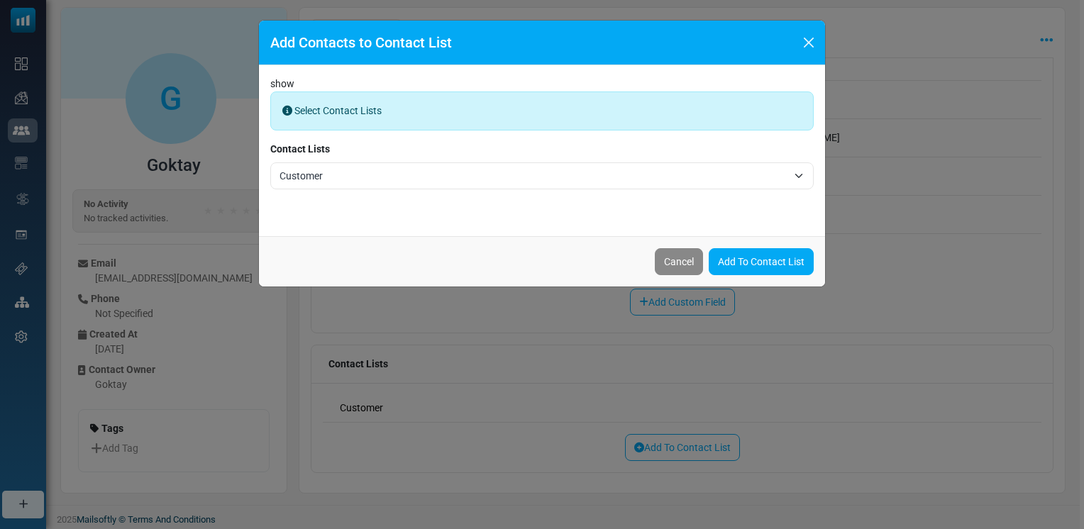
drag, startPoint x: 329, startPoint y: 103, endPoint x: 328, endPoint y: 111, distance: 7.9
click at [329, 103] on div "Select Contact Lists" at bounding box center [542, 111] width 544 height 39
click at [353, 186] on span "Customer" at bounding box center [542, 175] width 544 height 27
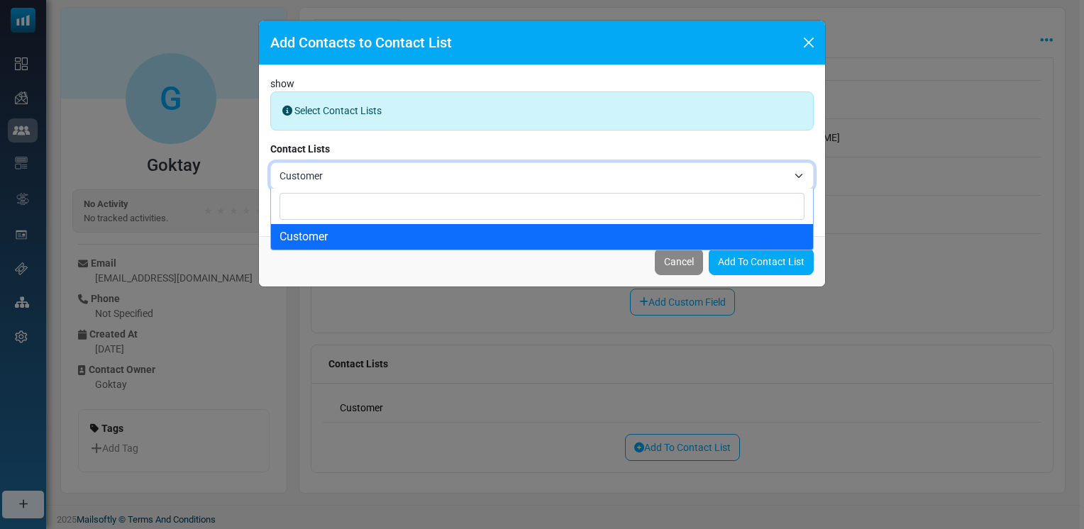
click at [353, 186] on span "Customer" at bounding box center [542, 175] width 544 height 27
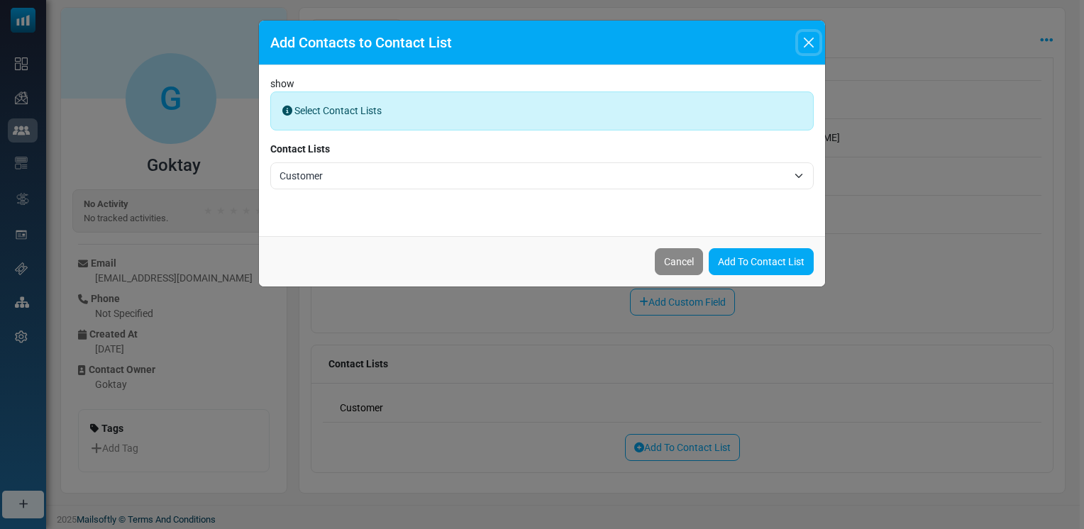
click at [817, 43] on button "Close" at bounding box center [808, 42] width 21 height 21
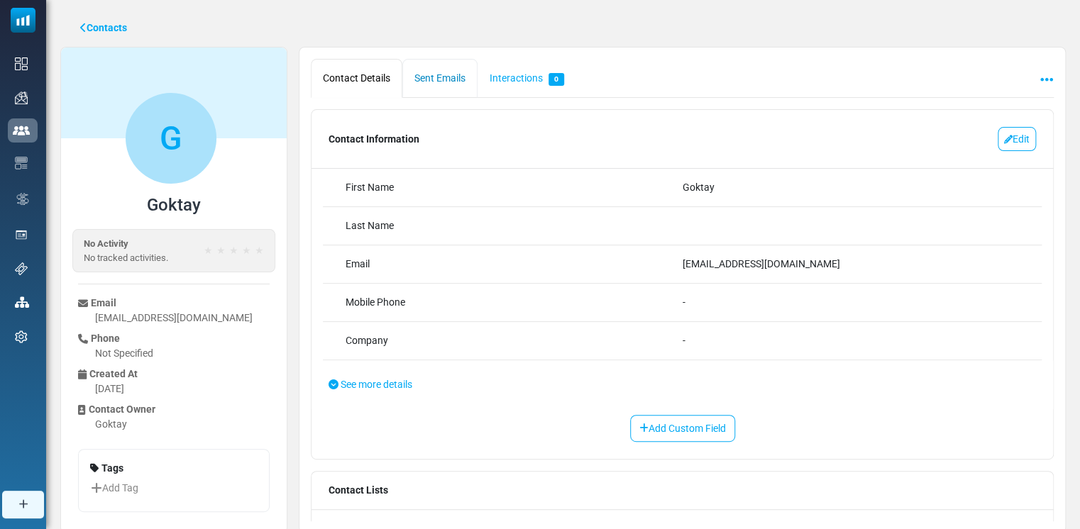
scroll to position [0, 0]
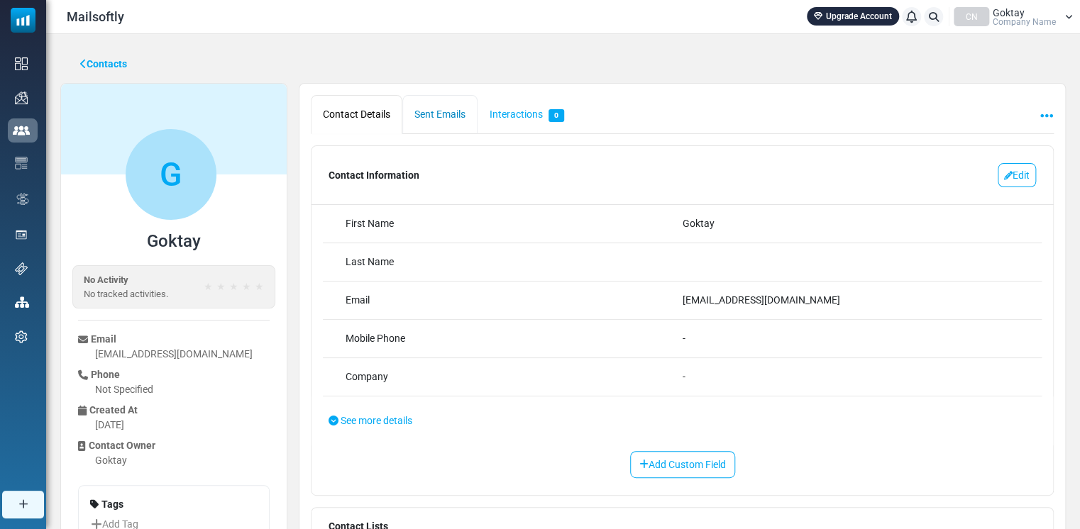
click at [458, 118] on link "Sent Emails" at bounding box center [439, 114] width 75 height 39
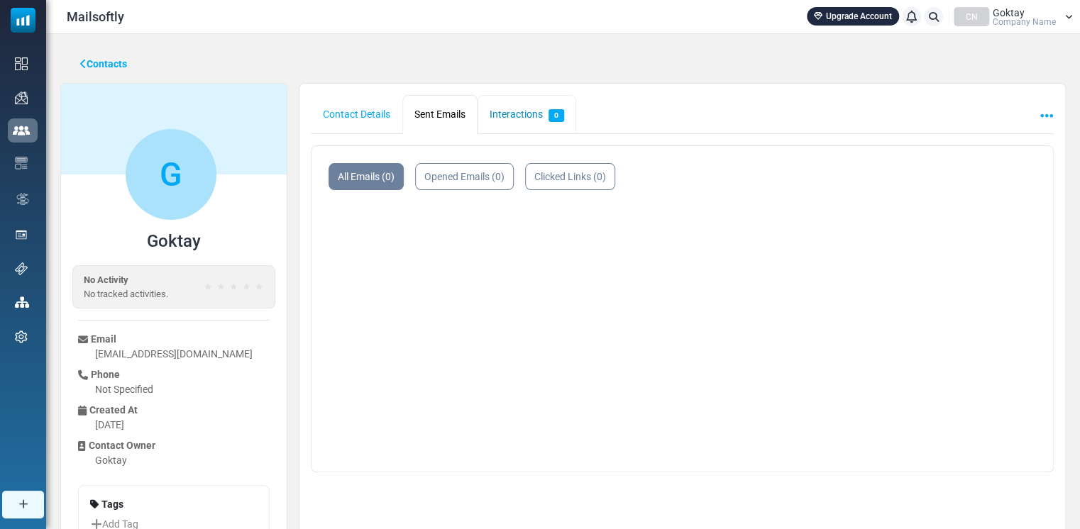
click at [528, 115] on link "Interactions 0" at bounding box center [527, 114] width 99 height 39
